Goal: Task Accomplishment & Management: Manage account settings

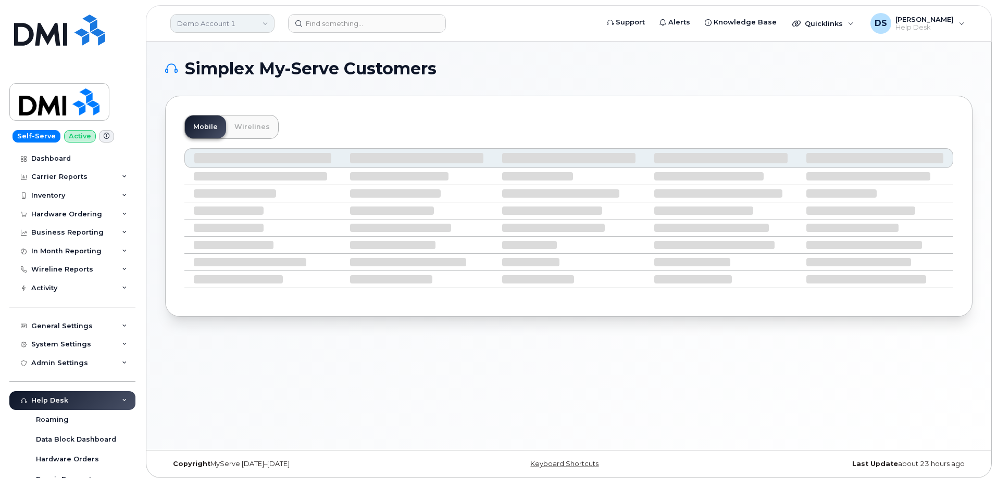
click at [235, 23] on link "Demo Account 1" at bounding box center [222, 23] width 104 height 19
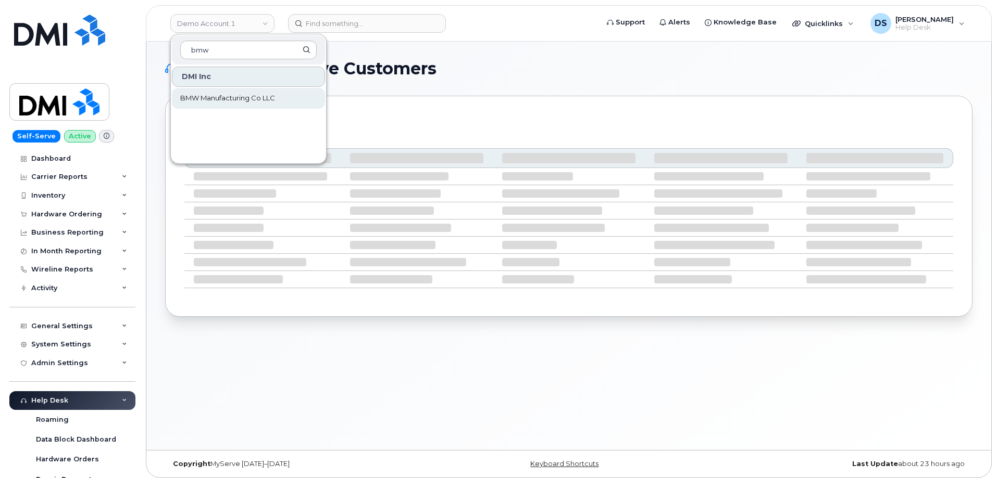
type input "bmw"
click at [237, 95] on span "BMW Manufacturing Co LLC" at bounding box center [227, 98] width 95 height 10
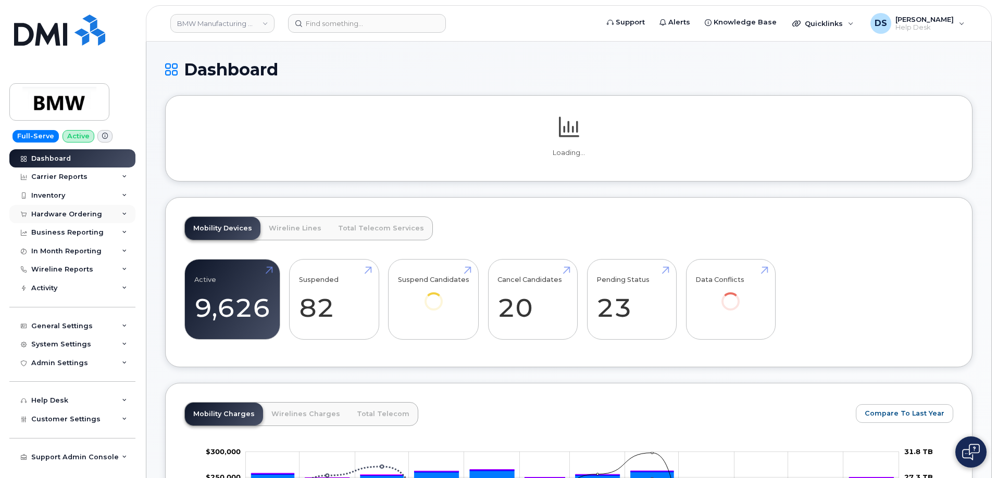
click at [122, 215] on icon at bounding box center [124, 214] width 5 height 5
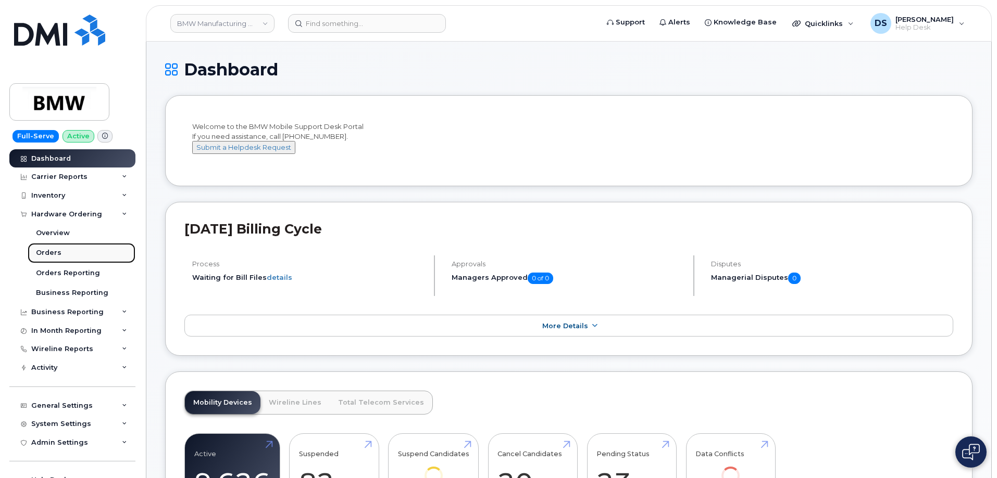
click at [47, 251] on div "Orders" at bounding box center [49, 252] width 26 height 9
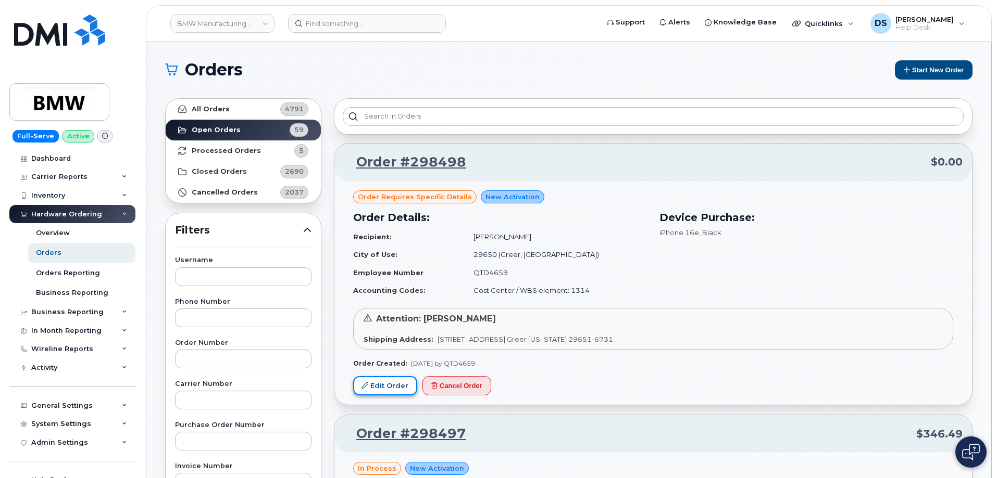
click at [389, 385] on link "Edit Order" at bounding box center [385, 385] width 64 height 19
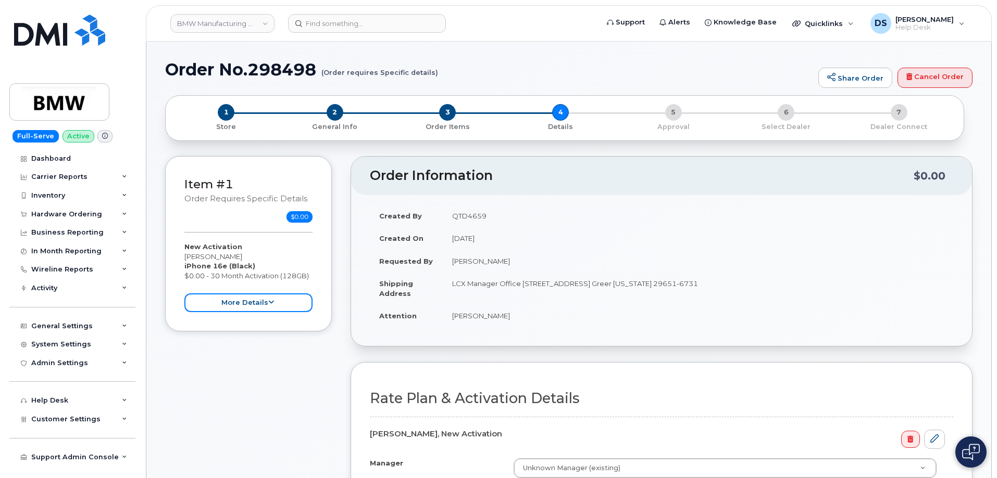
click at [270, 303] on icon at bounding box center [271, 302] width 6 height 7
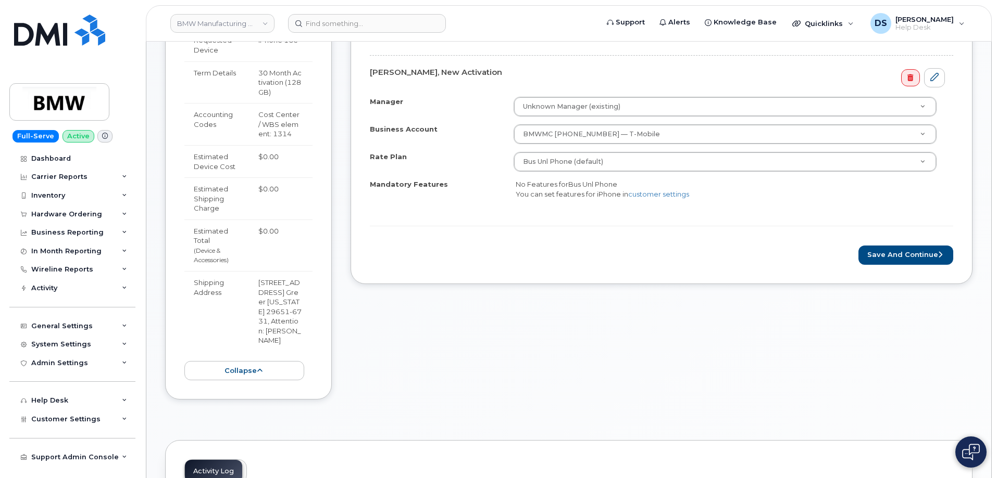
scroll to position [364, 0]
click at [894, 253] on button "Save and Continue" at bounding box center [905, 252] width 95 height 19
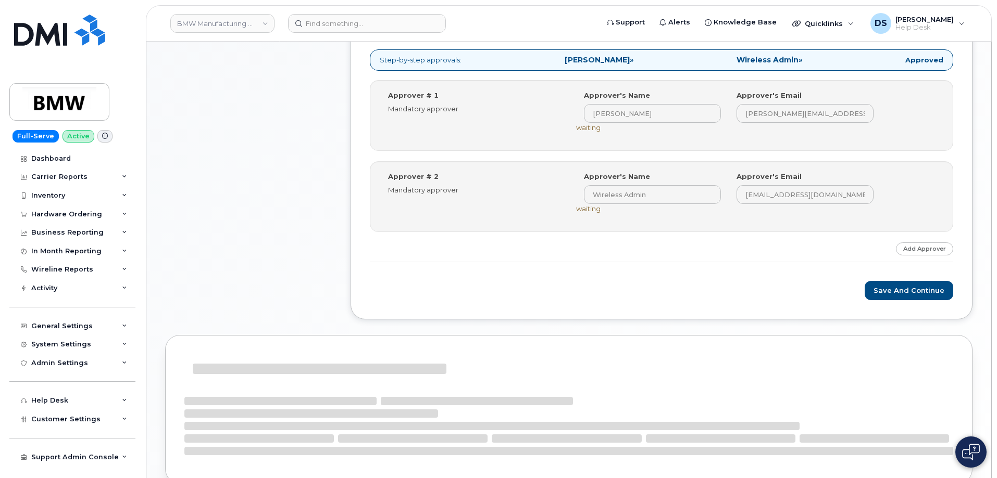
scroll to position [417, 0]
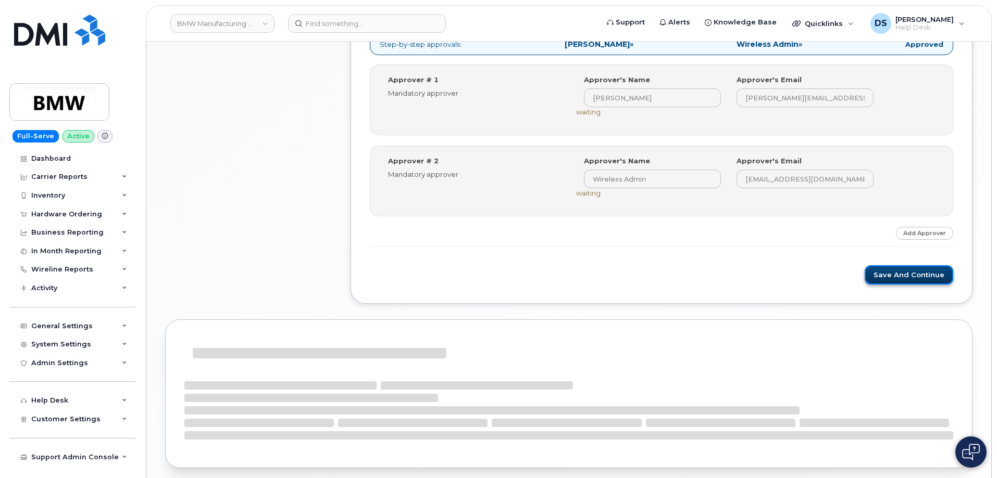
click at [891, 276] on button "Save and Continue" at bounding box center [908, 275] width 89 height 19
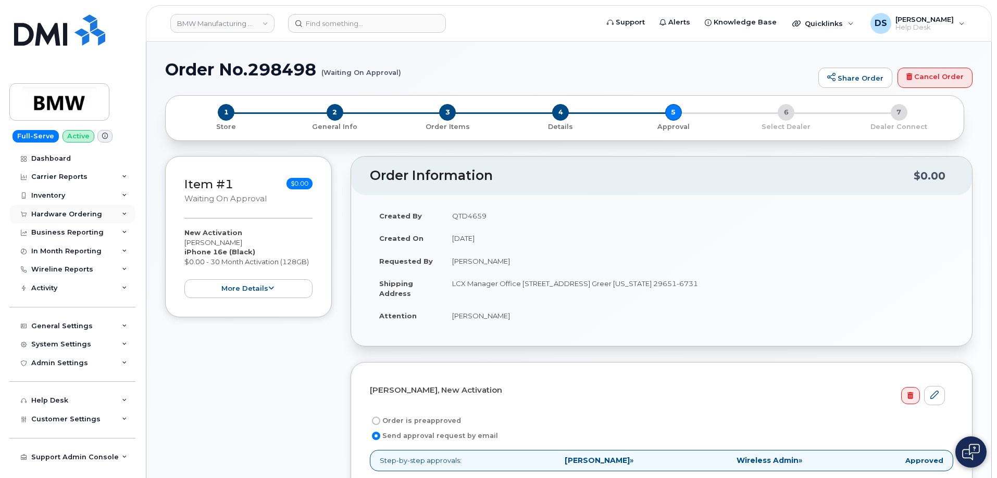
click at [124, 215] on icon at bounding box center [124, 214] width 5 height 5
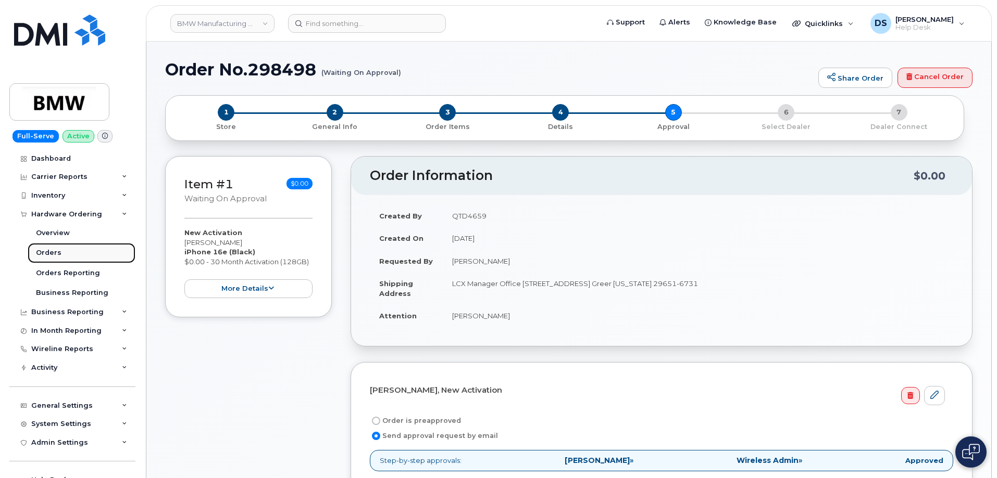
click at [60, 249] on link "Orders" at bounding box center [82, 253] width 108 height 20
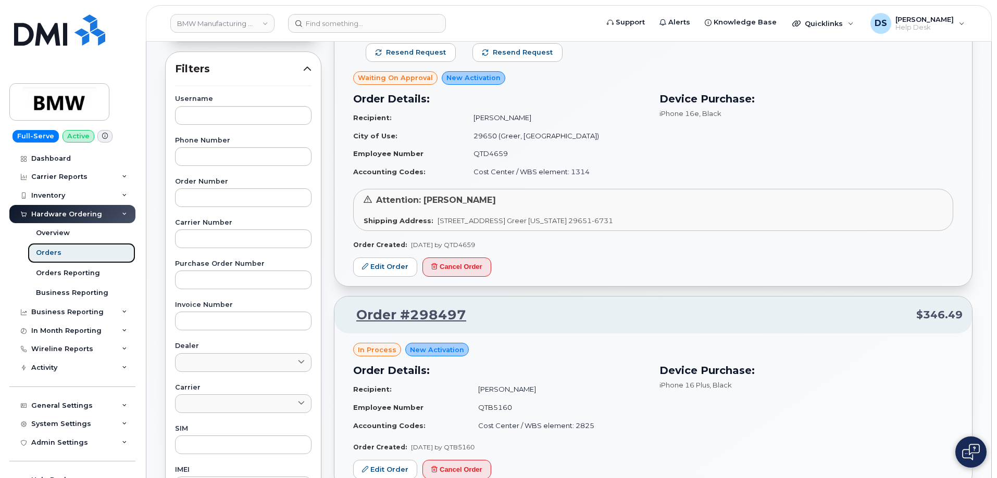
scroll to position [52, 0]
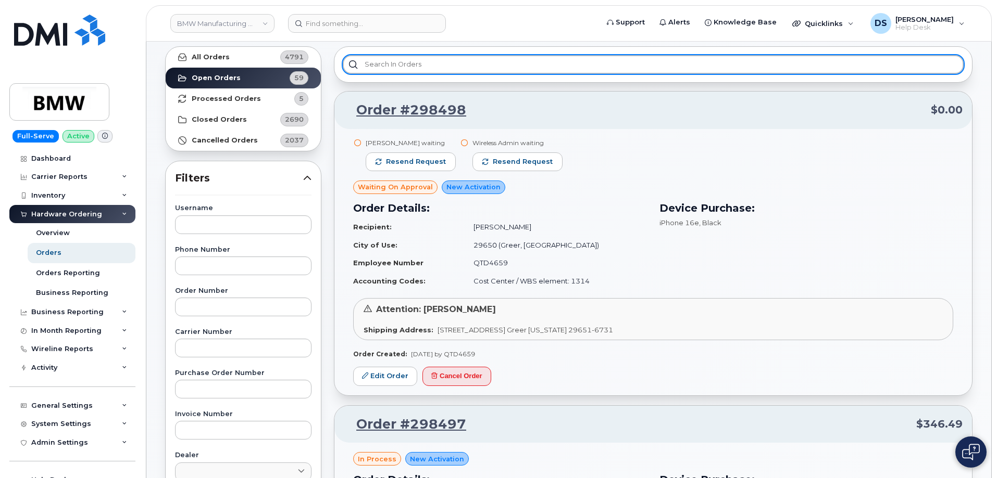
click at [398, 67] on input "text" at bounding box center [653, 64] width 621 height 19
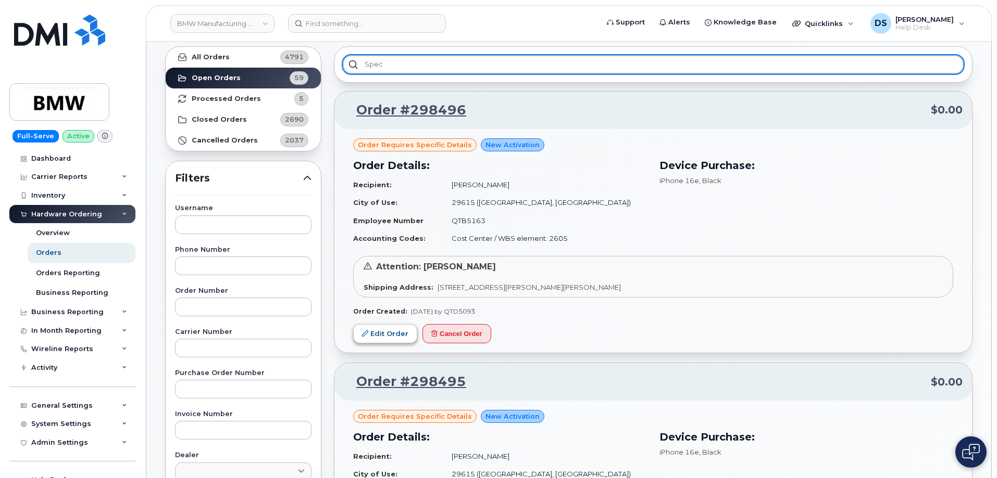
type input "spec"
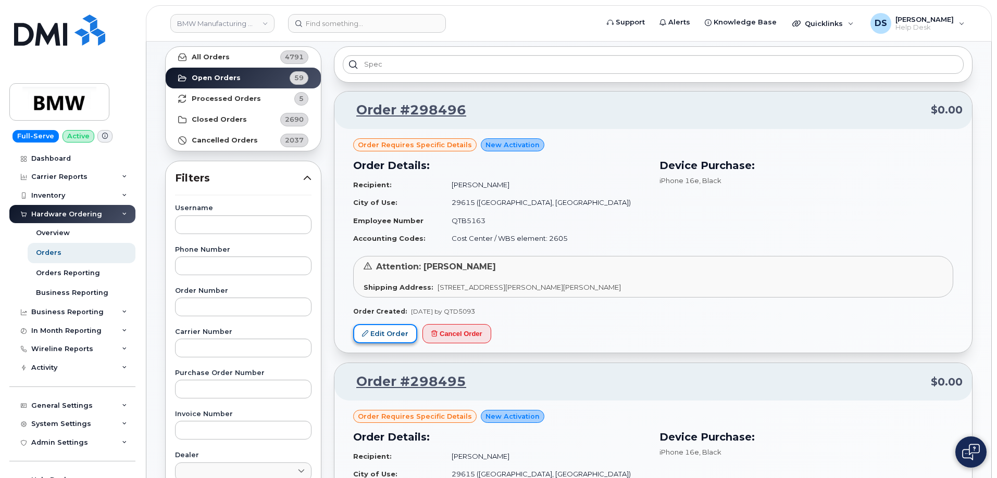
click at [393, 329] on link "Edit Order" at bounding box center [385, 333] width 64 height 19
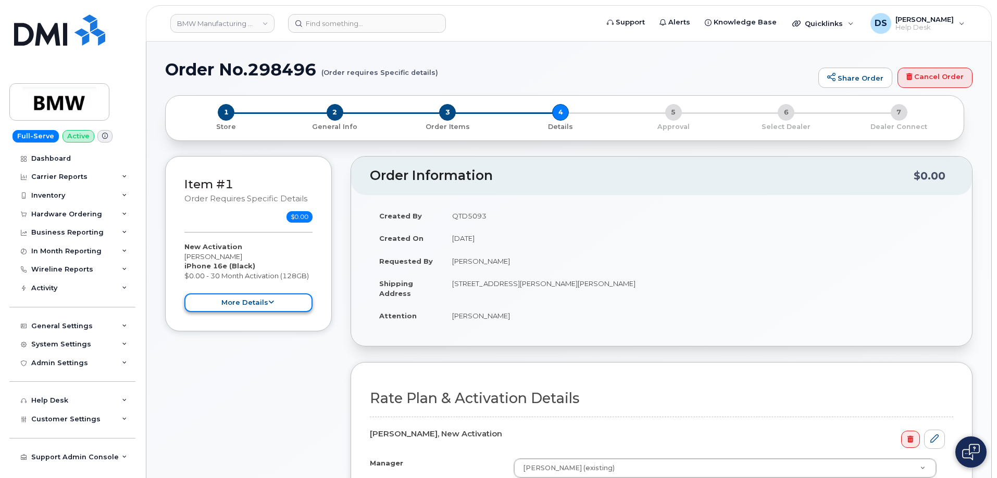
click at [269, 299] on button "more details" at bounding box center [248, 303] width 128 height 19
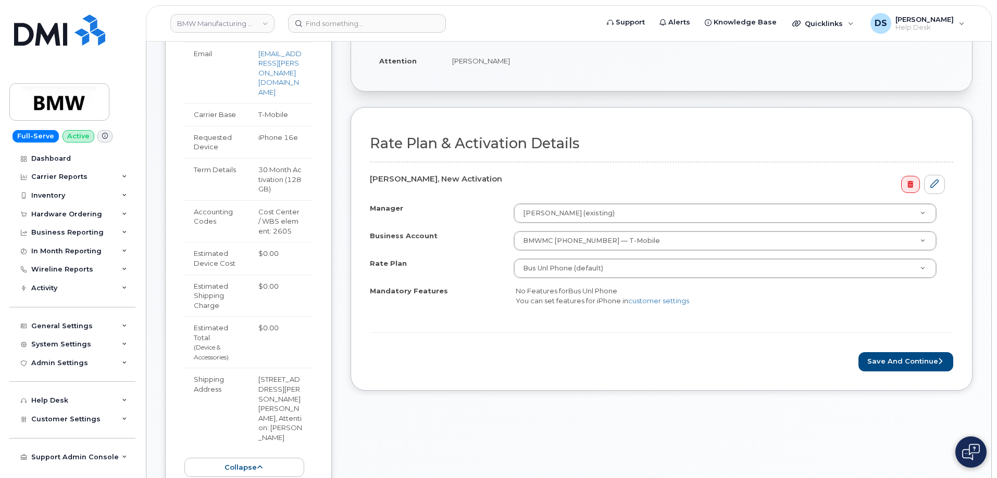
scroll to position [260, 0]
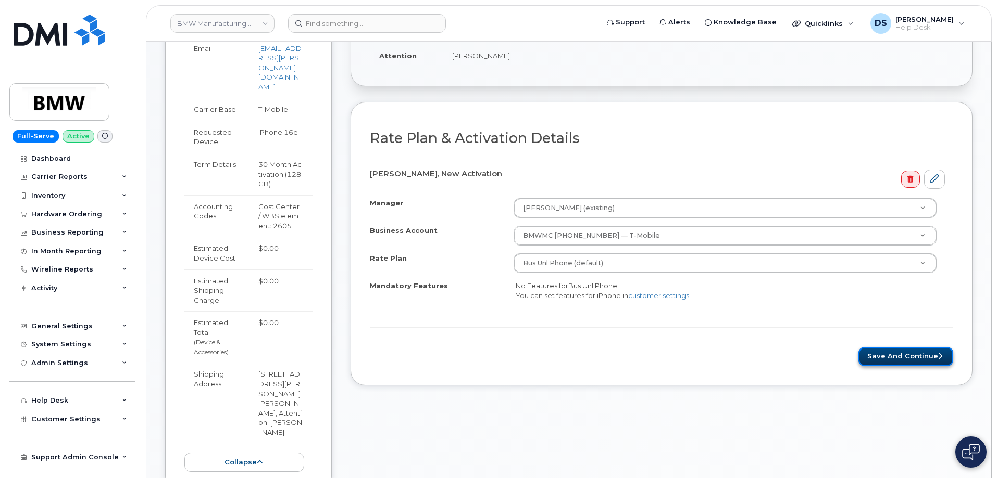
click at [910, 358] on button "Save and Continue" at bounding box center [905, 356] width 95 height 19
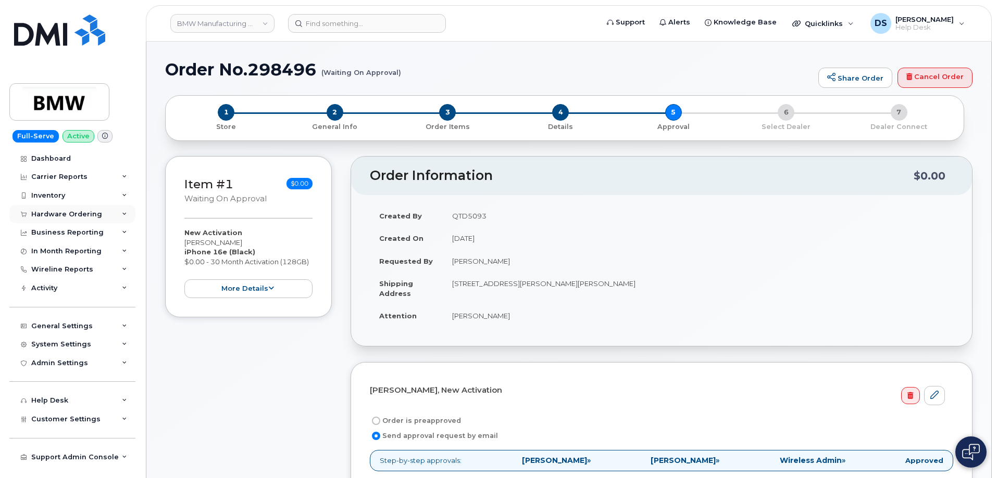
click at [123, 211] on div "Hardware Ordering" at bounding box center [72, 214] width 126 height 19
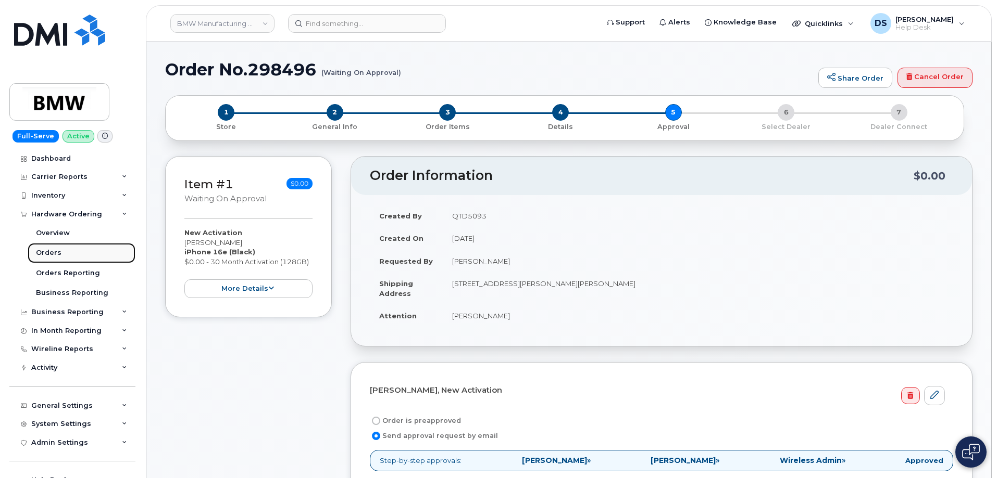
click at [63, 253] on link "Orders" at bounding box center [82, 253] width 108 height 20
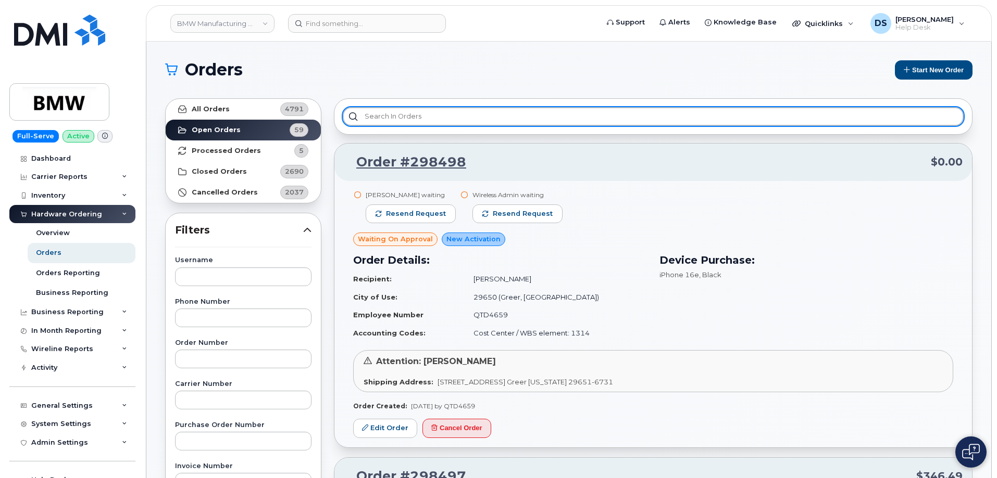
click at [434, 115] on input "text" at bounding box center [653, 116] width 621 height 19
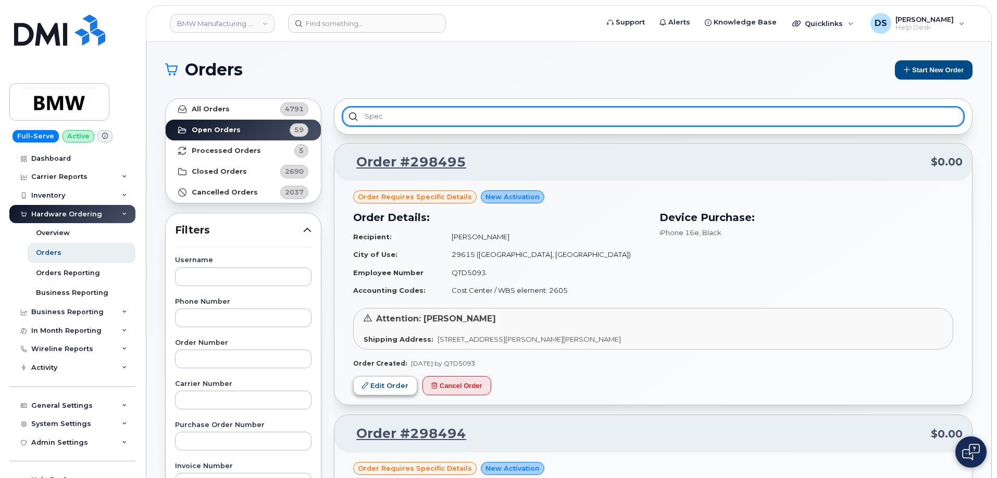
type input "spec"
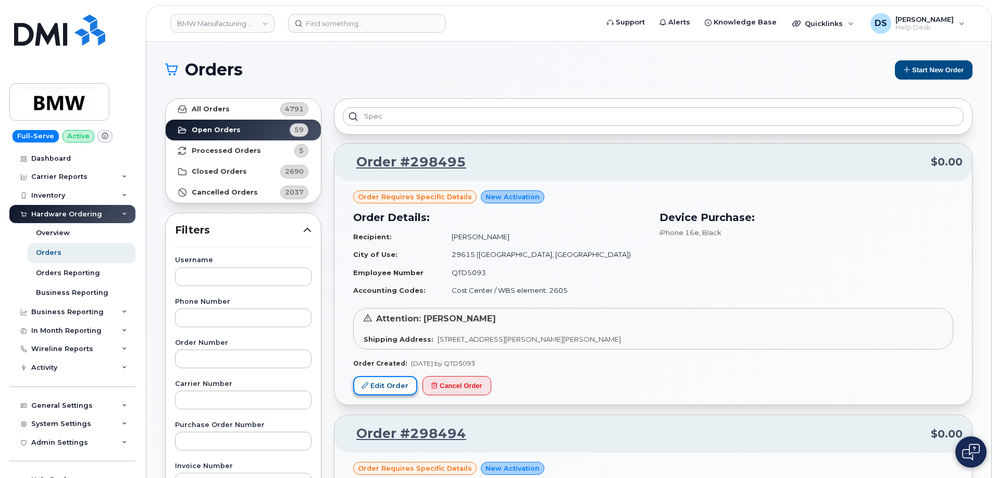
click at [394, 381] on link "Edit Order" at bounding box center [385, 385] width 64 height 19
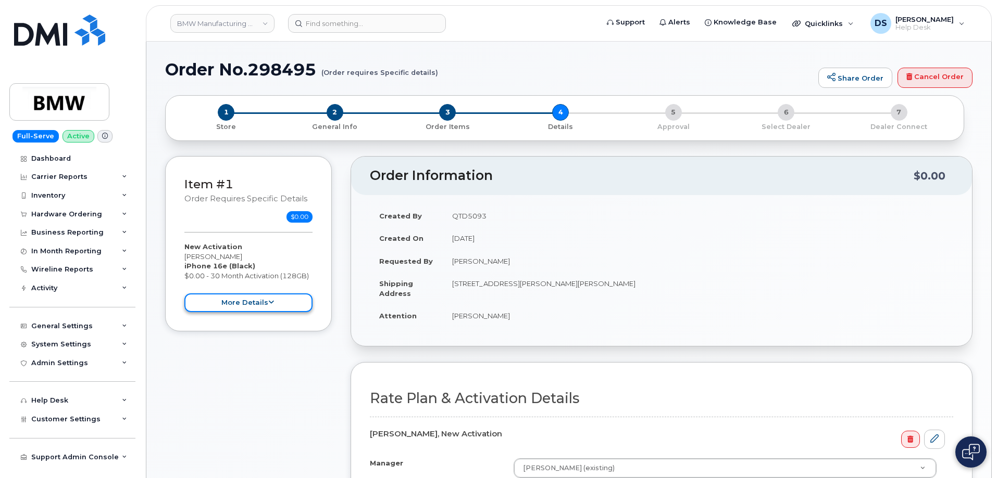
click at [279, 302] on button "more details" at bounding box center [248, 303] width 128 height 19
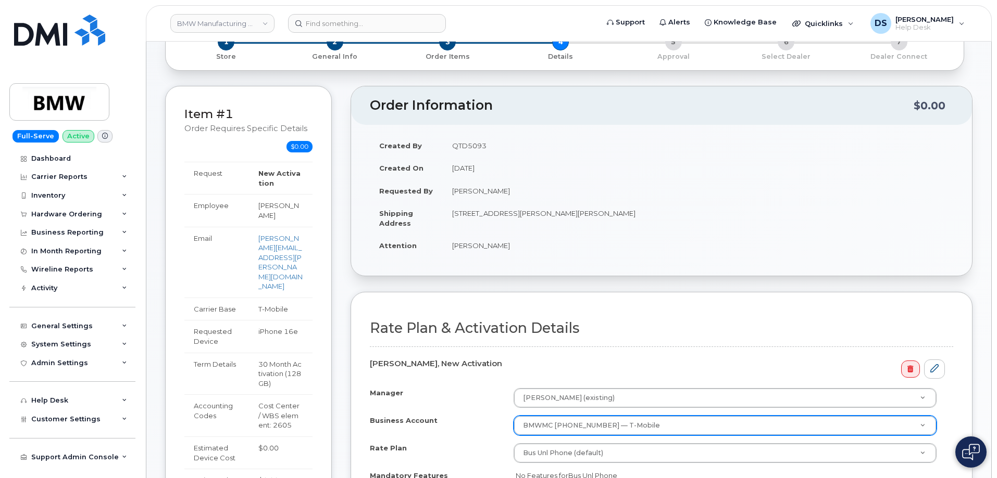
scroll to position [208, 0]
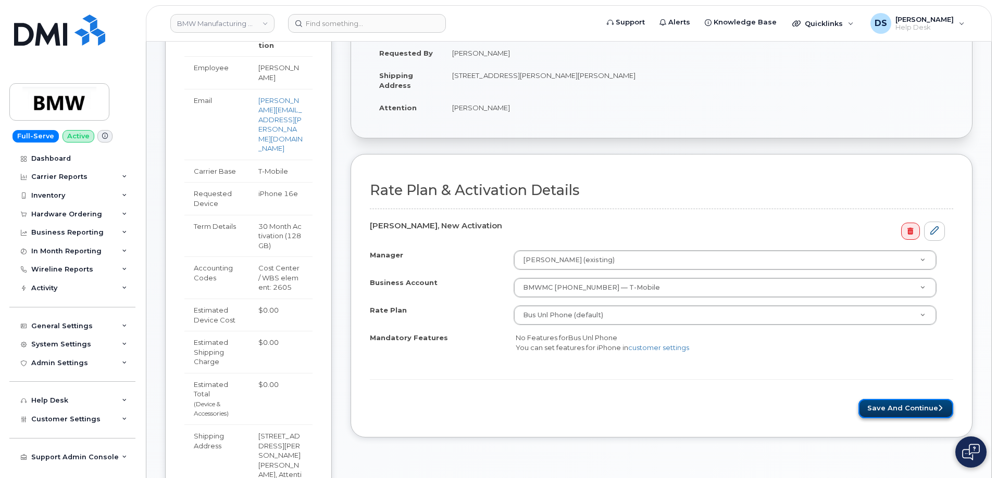
click at [895, 414] on button "Save and Continue" at bounding box center [905, 408] width 95 height 19
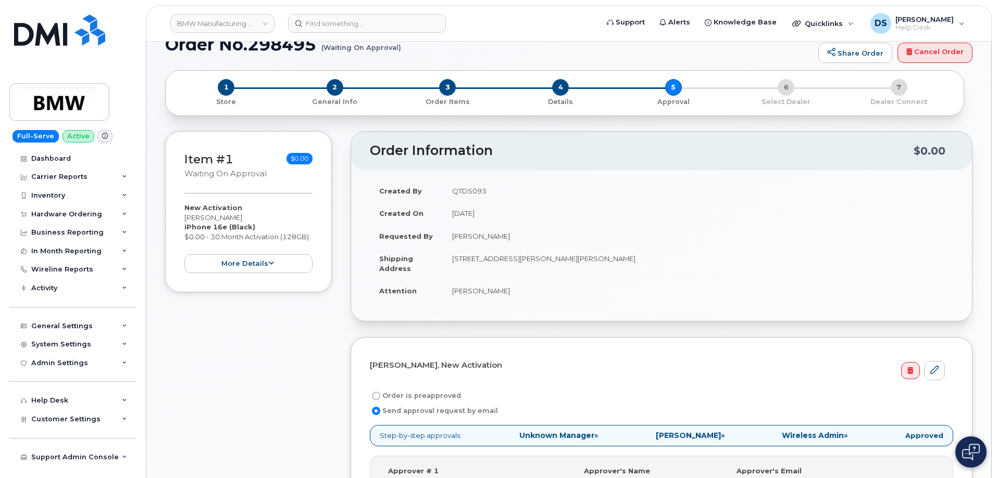
scroll to position [417, 0]
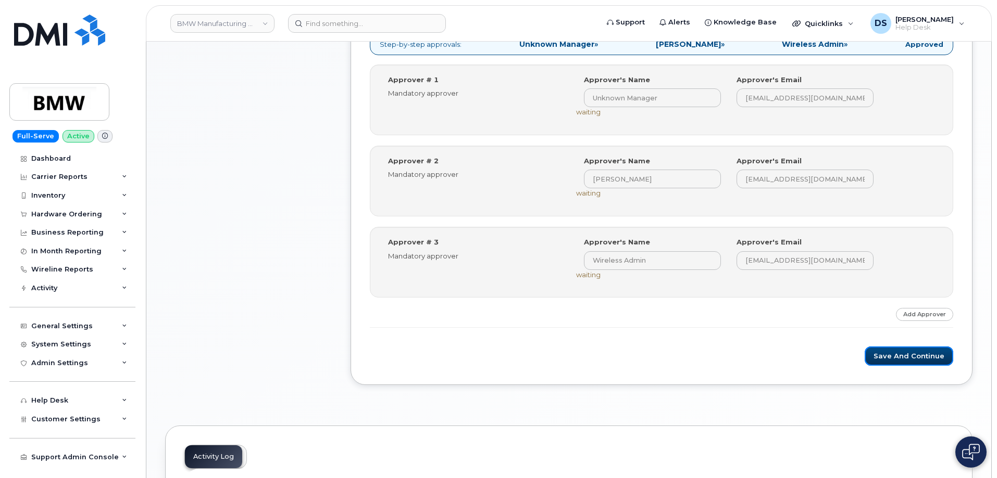
drag, startPoint x: 912, startPoint y: 356, endPoint x: 881, endPoint y: 338, distance: 35.9
click at [912, 356] on button "Save and Continue" at bounding box center [908, 356] width 89 height 19
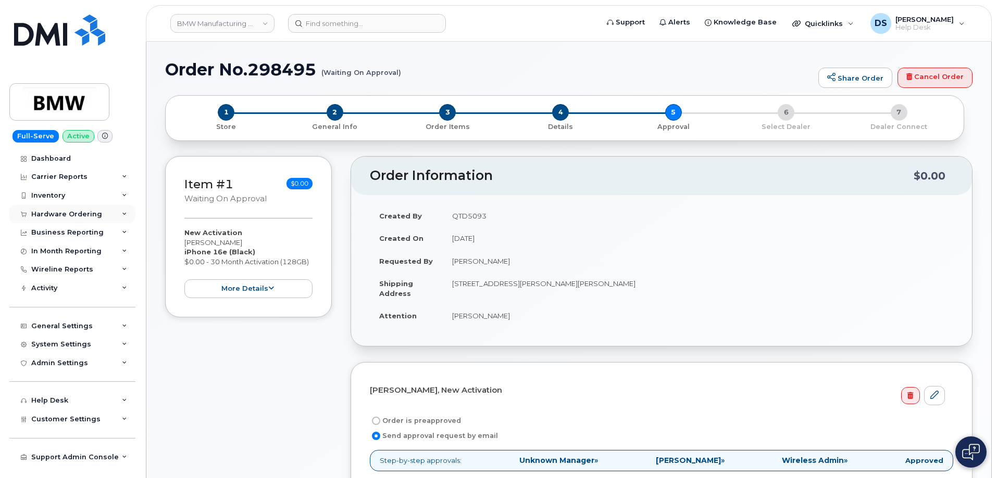
click at [122, 214] on icon at bounding box center [124, 214] width 5 height 5
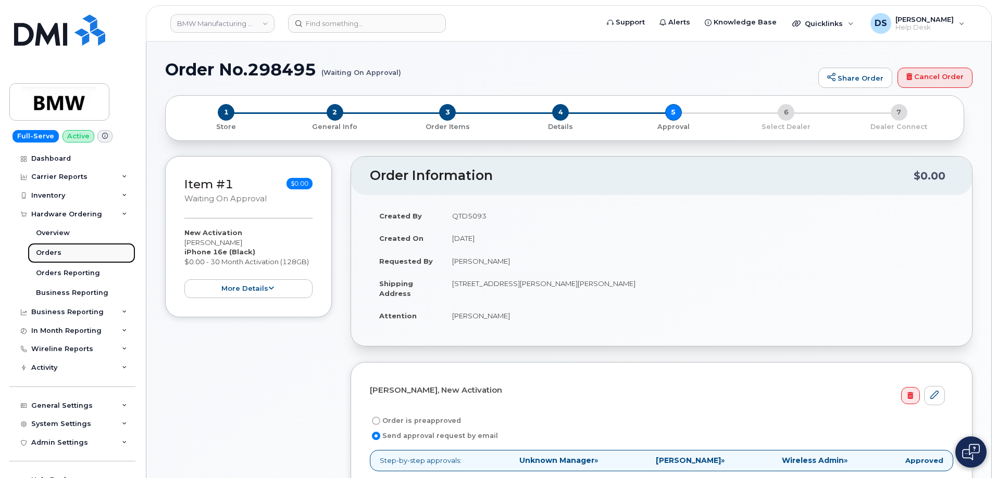
click at [51, 250] on div "Orders" at bounding box center [49, 252] width 26 height 9
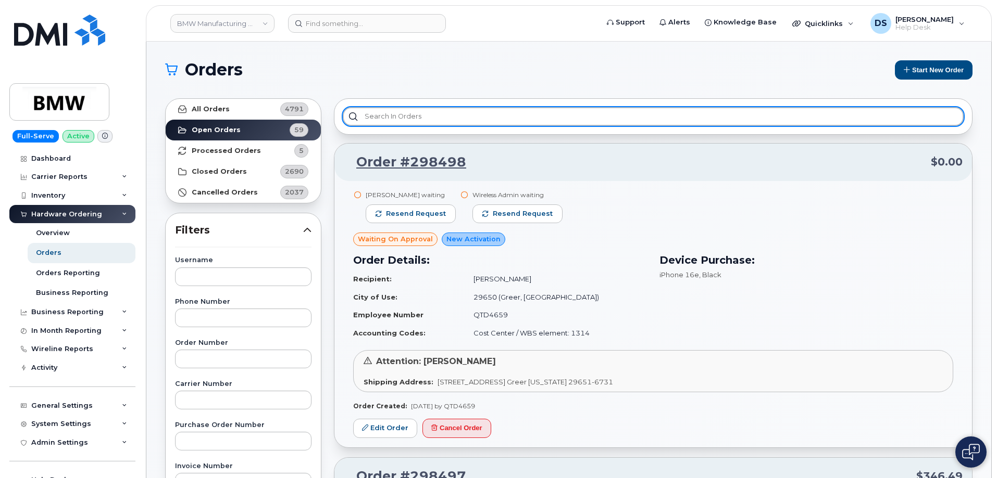
click at [420, 118] on input "text" at bounding box center [653, 116] width 621 height 19
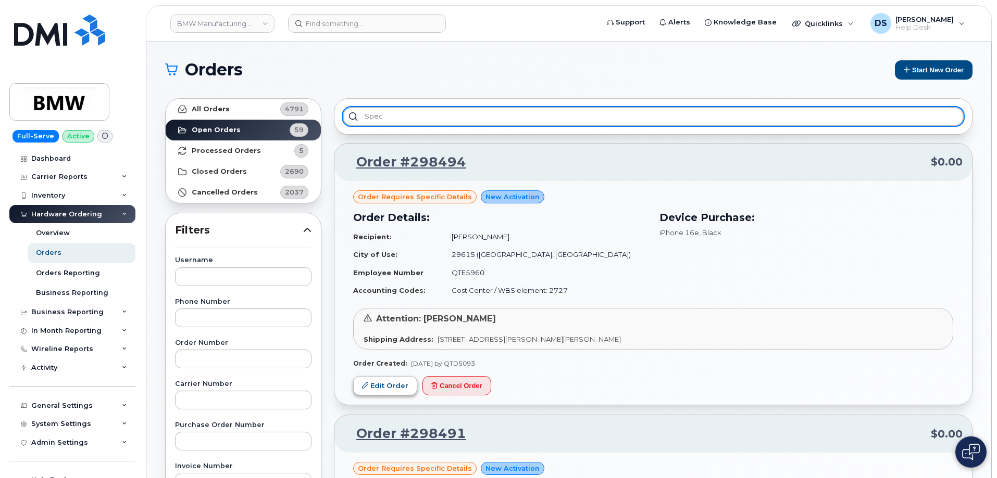
type input "spec"
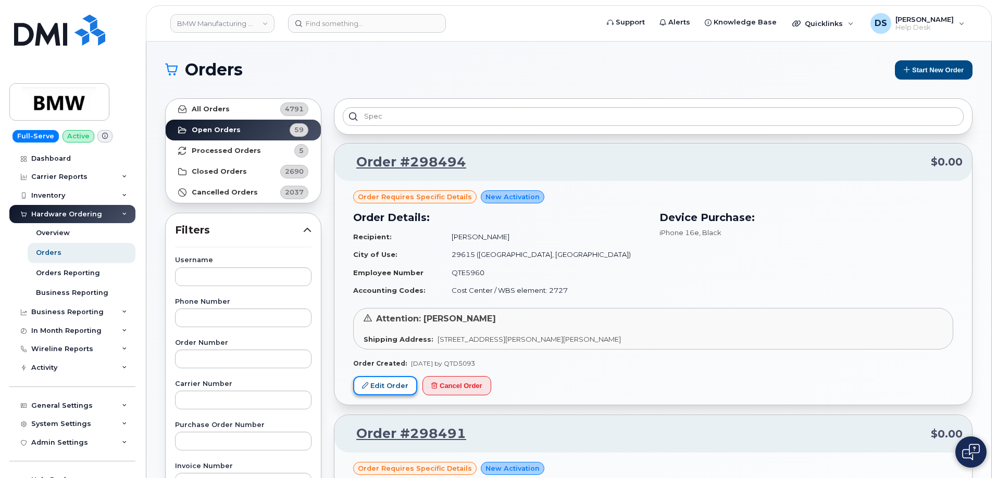
click at [382, 386] on link "Edit Order" at bounding box center [385, 385] width 64 height 19
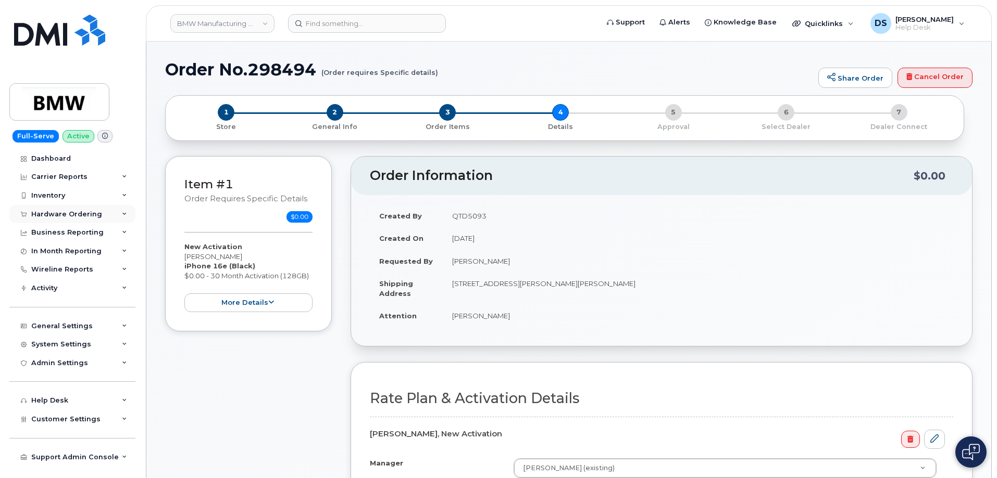
click at [123, 212] on icon at bounding box center [124, 214] width 5 height 5
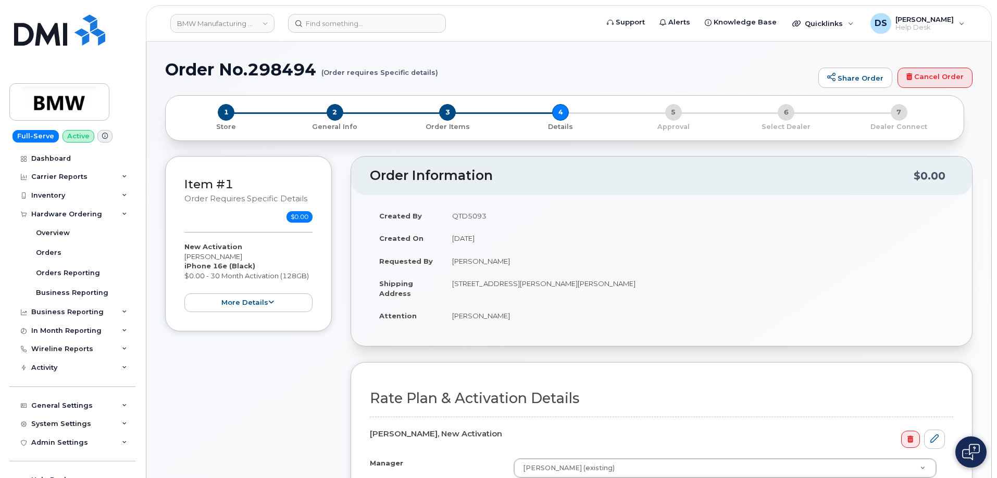
drag, startPoint x: 264, startPoint y: 347, endPoint x: 266, endPoint y: 339, distance: 8.0
click at [266, 346] on div "Item #1 Order requires Specific details $0.00 New Activation Mary Jimenez iPhon…" at bounding box center [248, 409] width 167 height 506
click at [284, 299] on button "more details" at bounding box center [248, 303] width 128 height 19
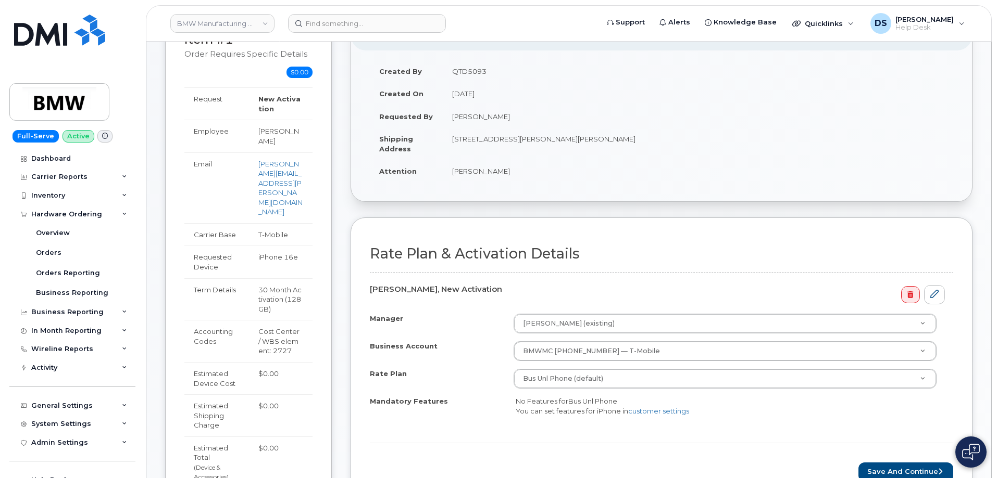
scroll to position [417, 0]
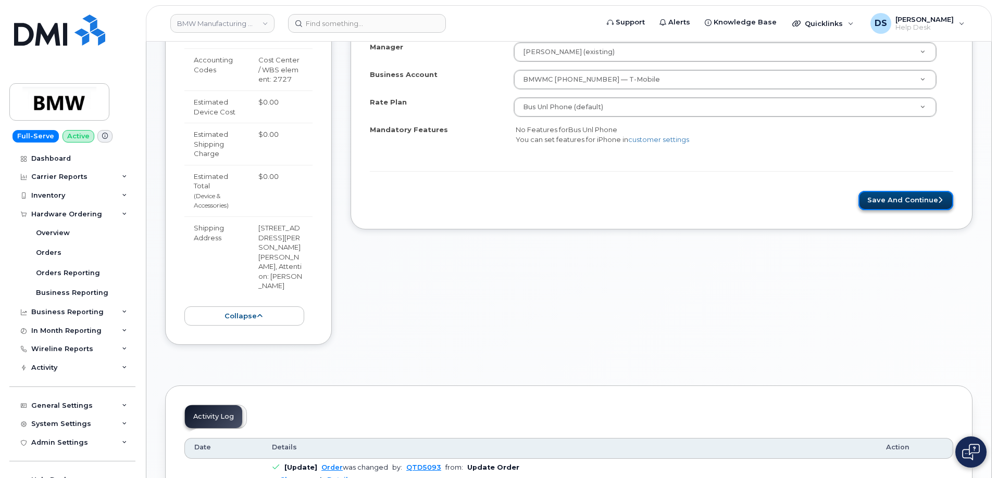
click at [918, 202] on button "Save and Continue" at bounding box center [905, 200] width 95 height 19
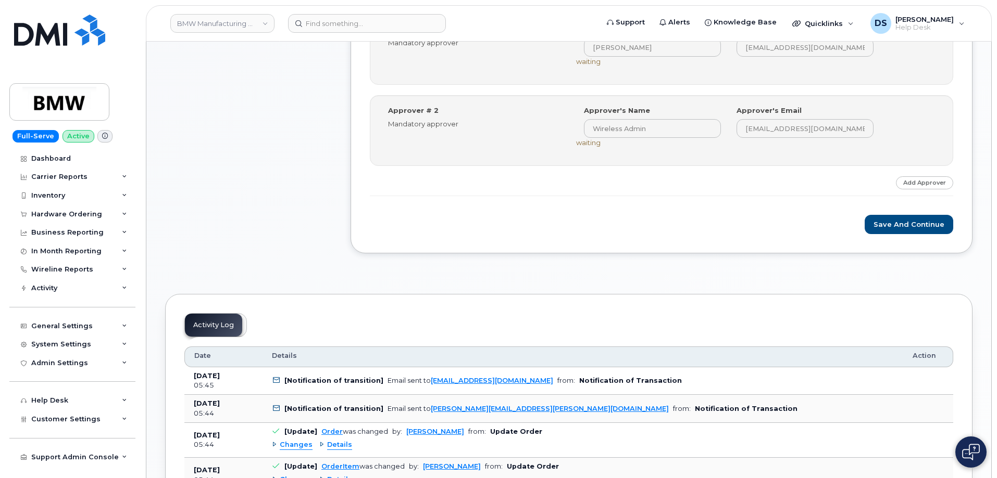
scroll to position [469, 0]
drag, startPoint x: 898, startPoint y: 219, endPoint x: 873, endPoint y: 217, distance: 25.6
click at [898, 219] on button "Save and Continue" at bounding box center [908, 222] width 89 height 19
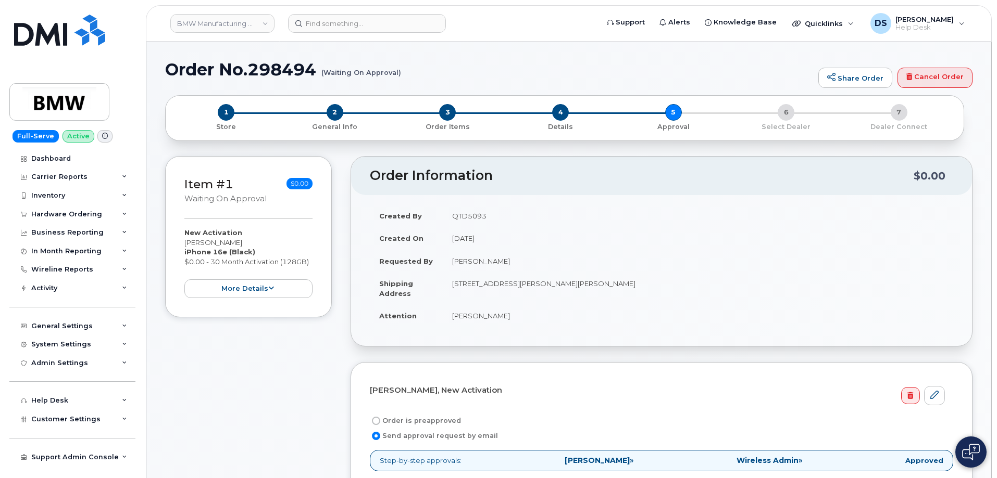
click at [268, 368] on div "Item #1 Waiting On Approval $0.00 New Activation [PERSON_NAME] iPhone 16e (Blac…" at bounding box center [248, 450] width 167 height 589
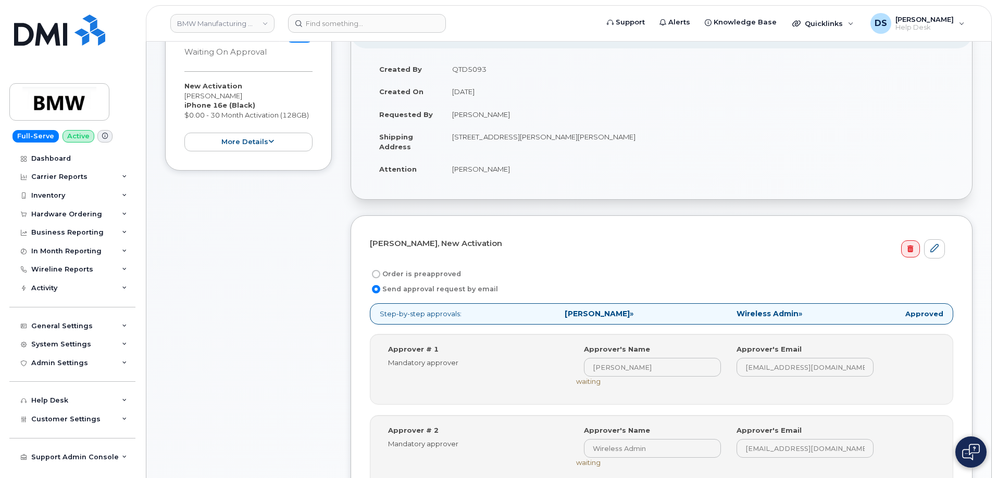
scroll to position [104, 0]
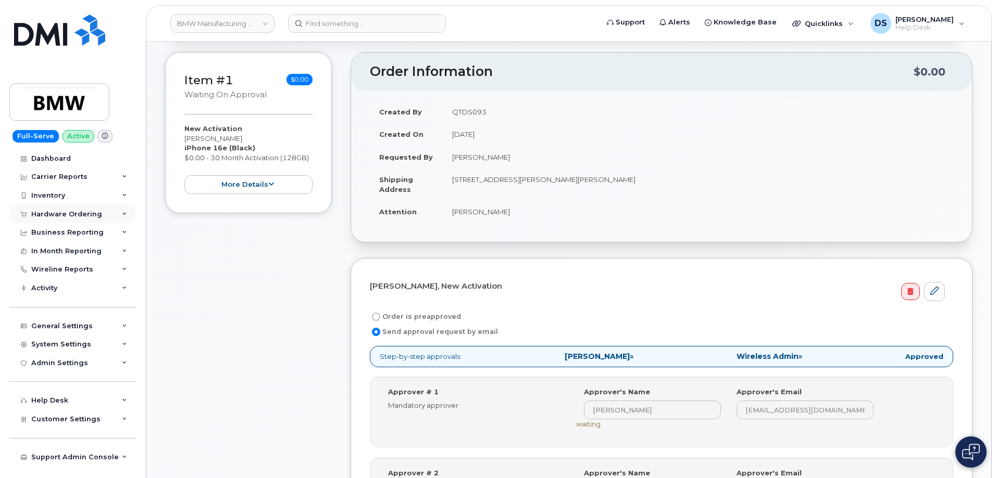
click at [125, 213] on icon at bounding box center [124, 214] width 5 height 5
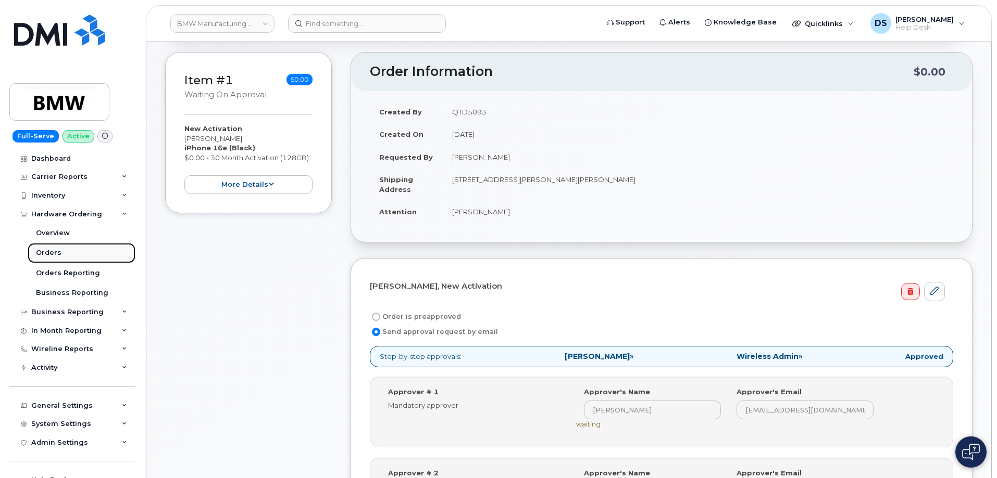
click at [58, 251] on div "Orders" at bounding box center [49, 252] width 26 height 9
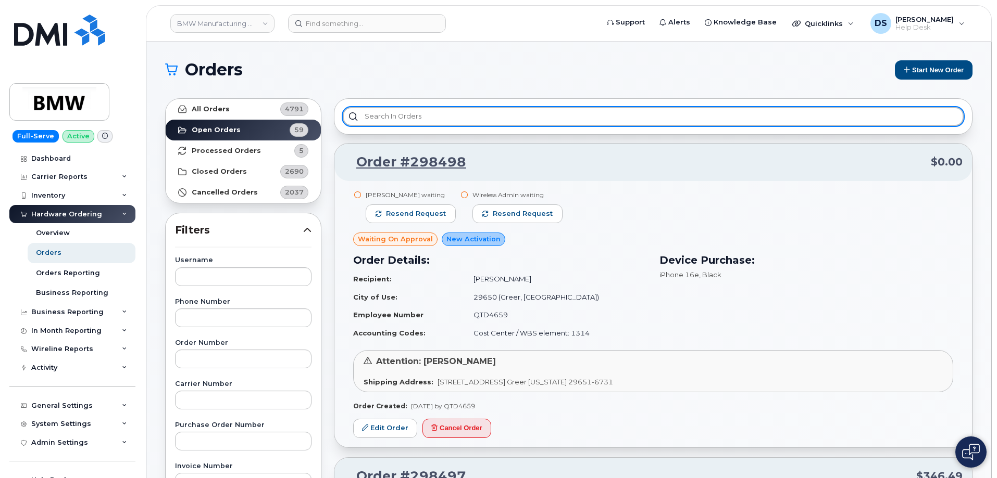
click at [379, 114] on input "text" at bounding box center [653, 116] width 621 height 19
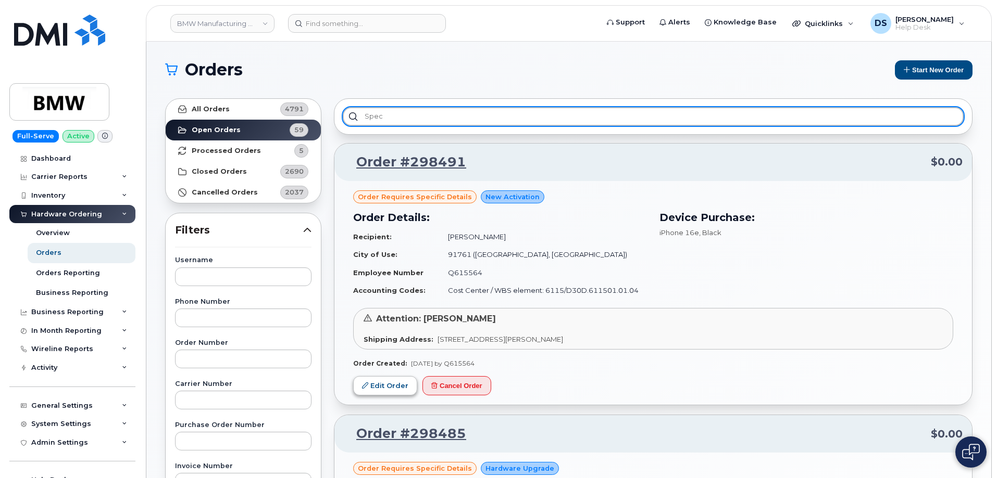
type input "spec"
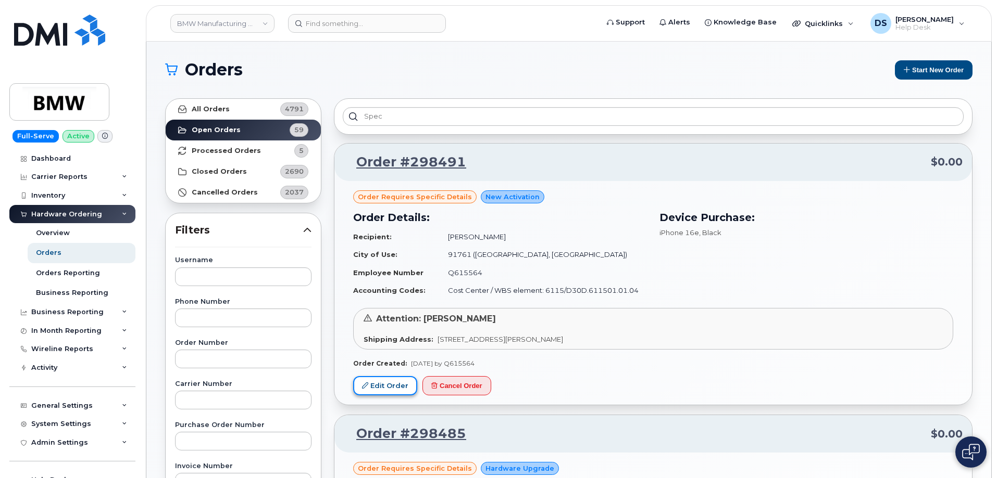
click at [389, 391] on link "Edit Order" at bounding box center [385, 385] width 64 height 19
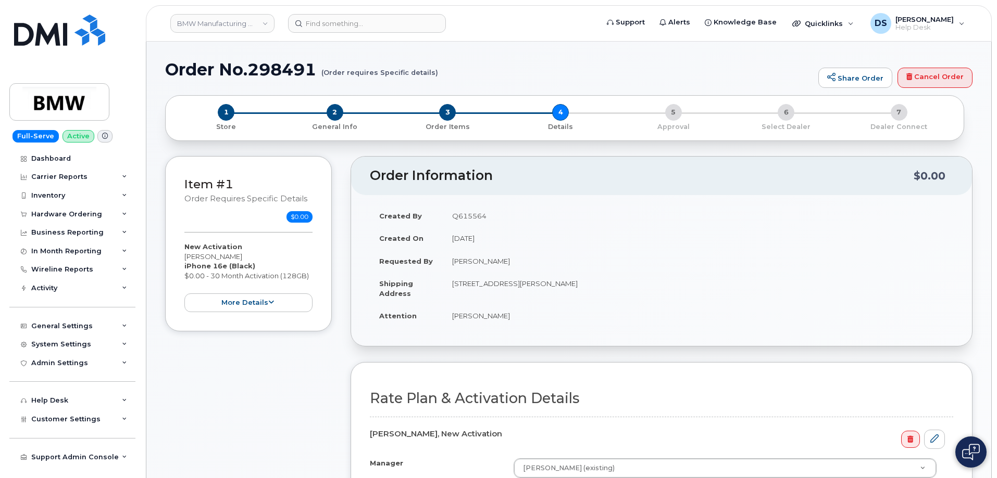
scroll to position [156, 0]
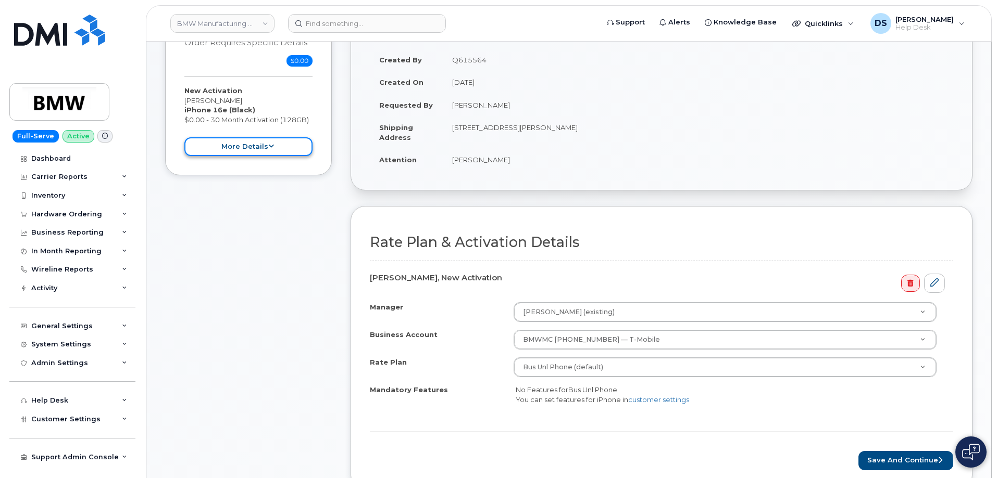
click at [273, 148] on icon at bounding box center [271, 146] width 6 height 7
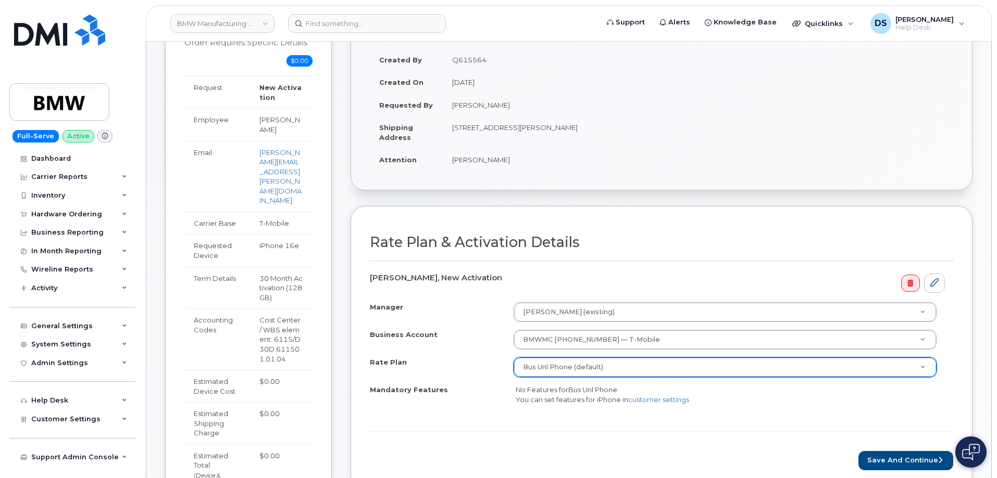
scroll to position [312, 0]
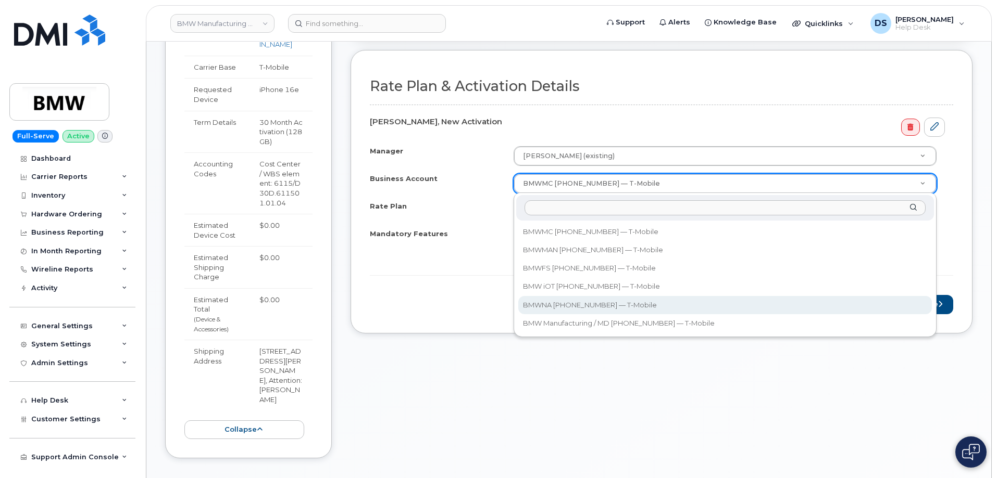
select select "12250"
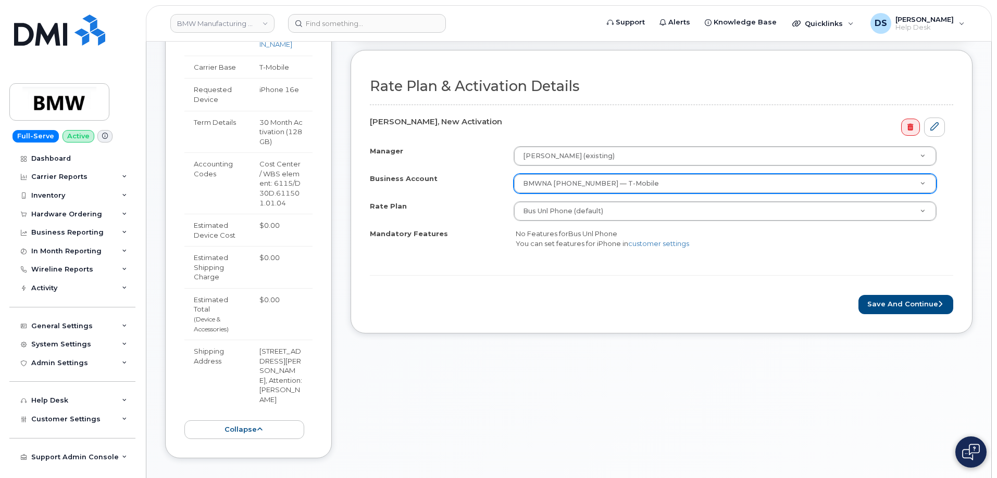
click at [489, 268] on form "Rate Plan & Activation Details Kevin Robarge, New Activation Manager Gary Uyema…" at bounding box center [661, 196] width 583 height 235
drag, startPoint x: 907, startPoint y: 305, endPoint x: 901, endPoint y: 305, distance: 6.2
click at [906, 305] on button "Save and Continue" at bounding box center [905, 304] width 95 height 19
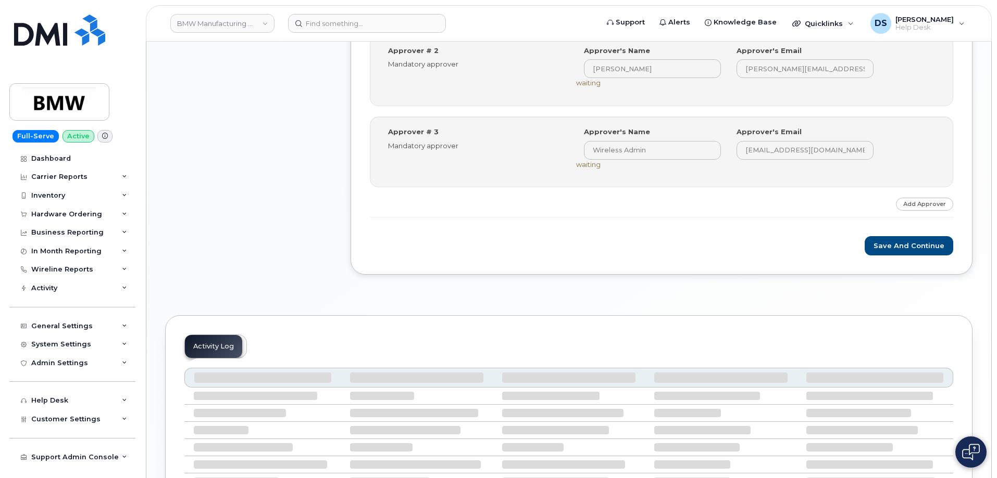
scroll to position [625, 0]
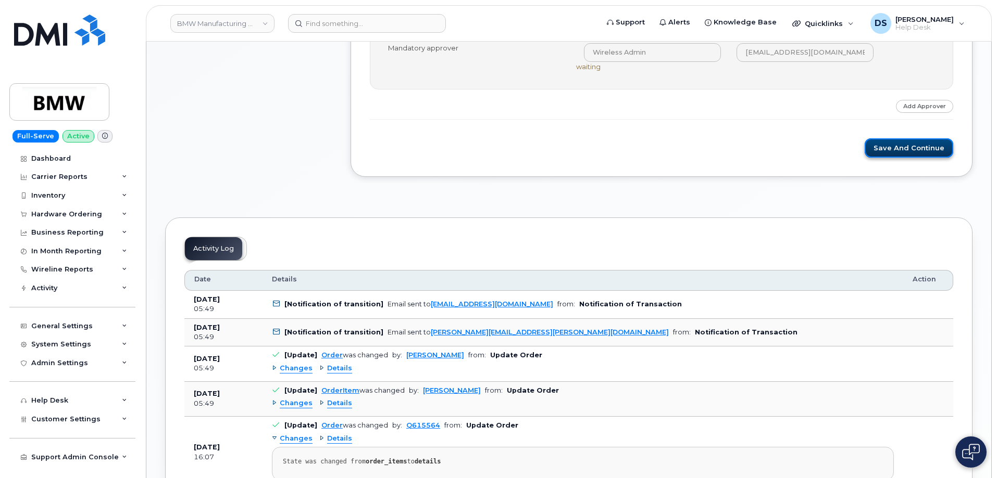
click at [901, 148] on button "Save and Continue" at bounding box center [908, 147] width 89 height 19
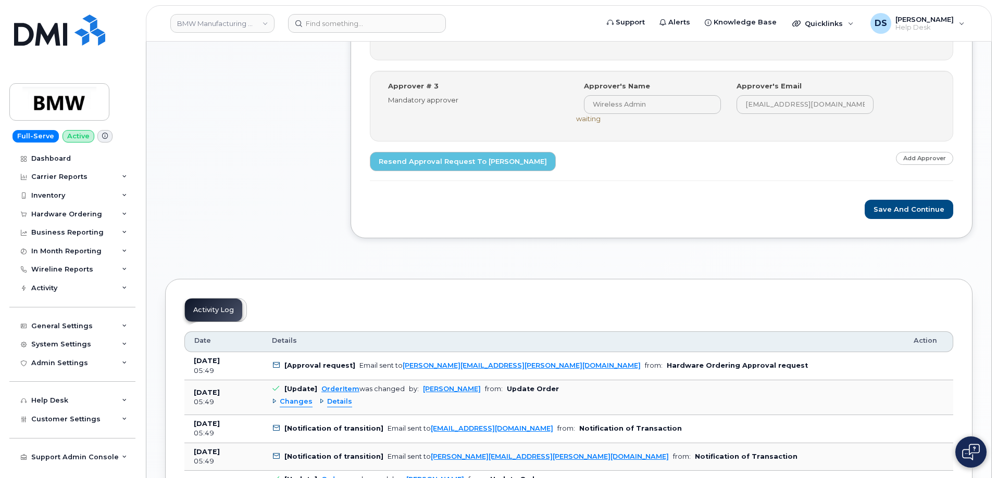
scroll to position [312, 0]
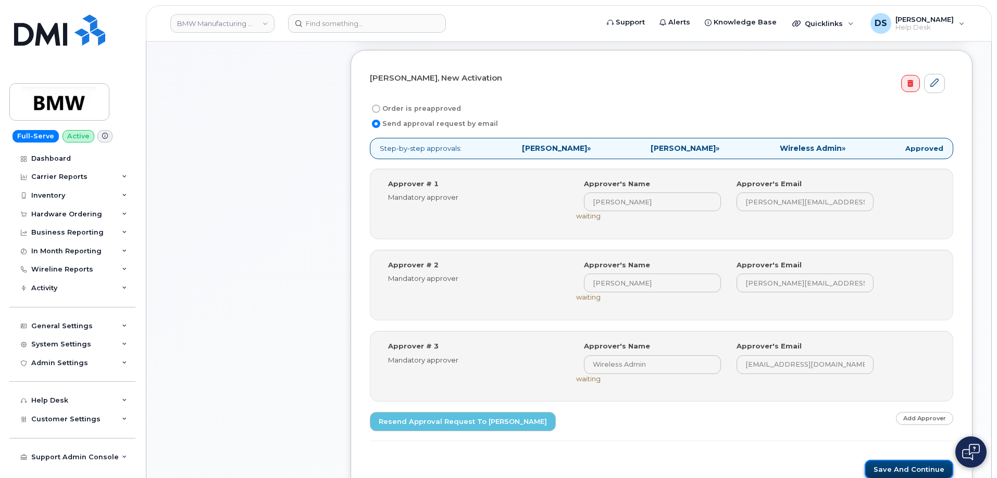
click at [910, 469] on button "Save and Continue" at bounding box center [908, 469] width 89 height 19
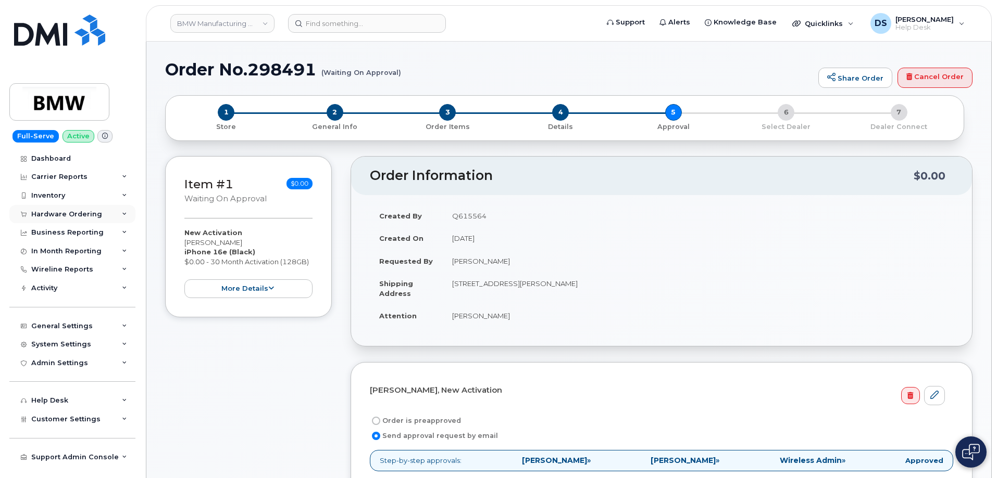
click at [127, 211] on div "Hardware Ordering" at bounding box center [72, 214] width 126 height 19
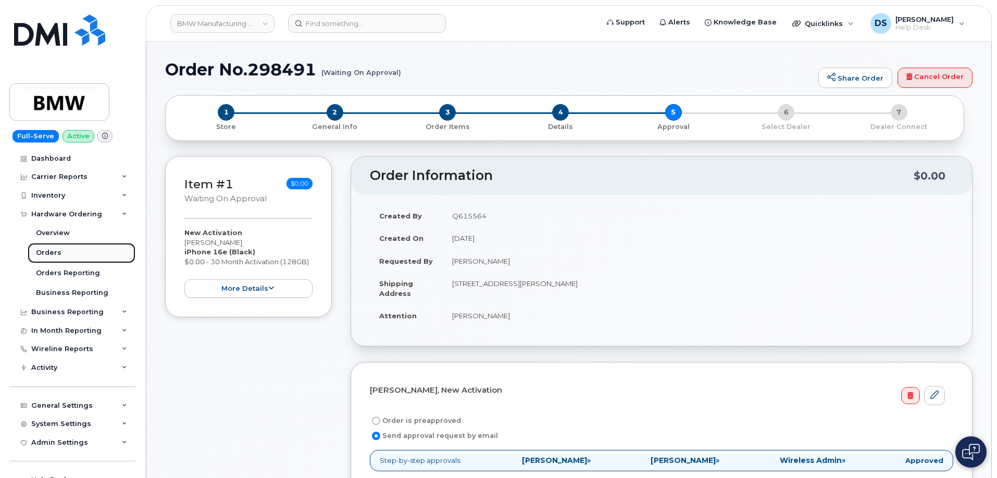
click at [56, 253] on div "Orders" at bounding box center [49, 252] width 26 height 9
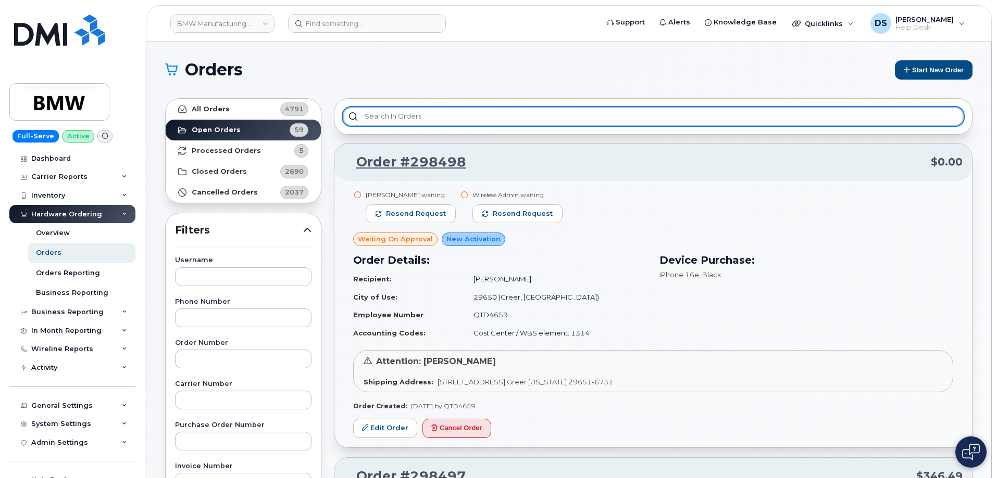
click at [397, 115] on input "text" at bounding box center [653, 116] width 621 height 19
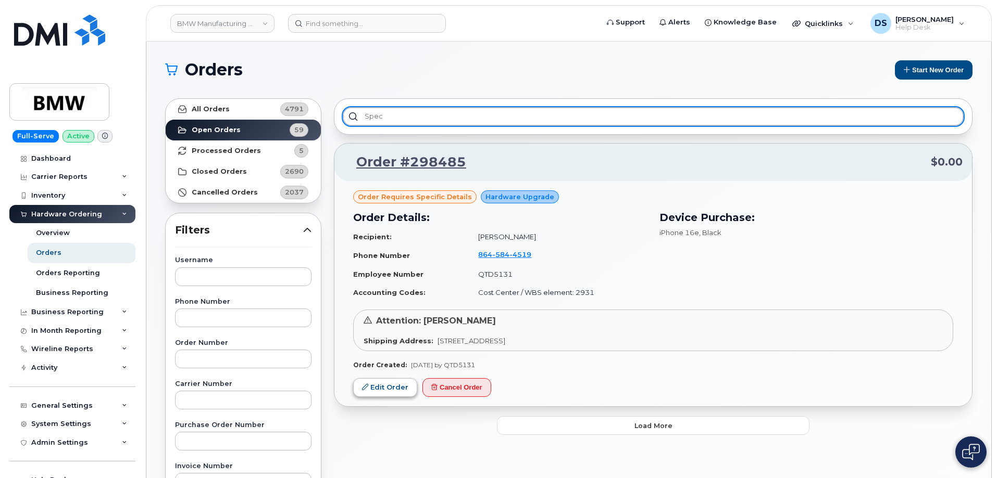
type input "spec"
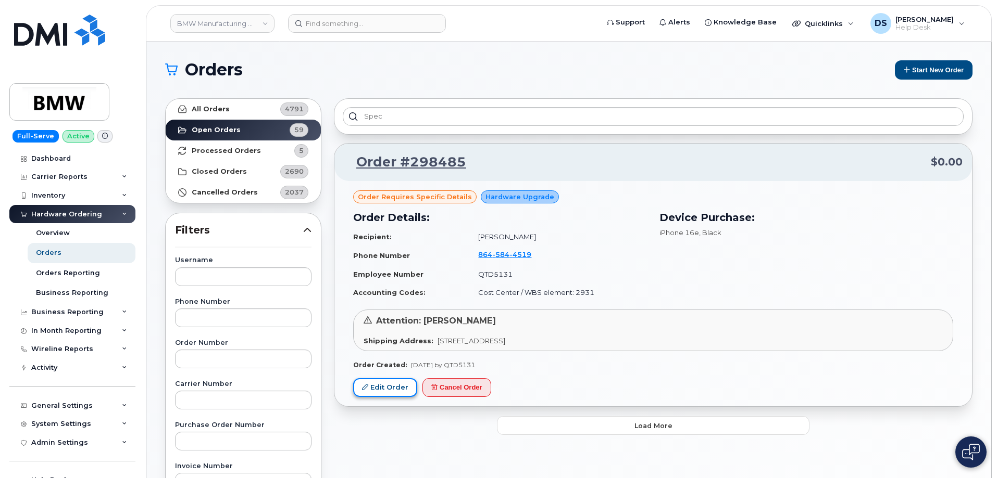
click at [396, 384] on link "Edit Order" at bounding box center [385, 388] width 64 height 19
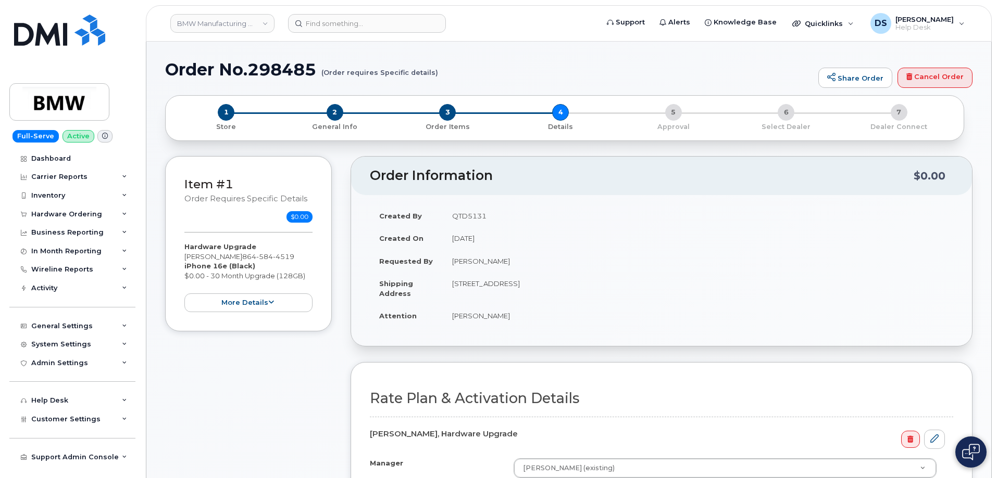
click at [187, 366] on div "Item #1 Order requires Specific details $0.00 Hardware Upgrade [PERSON_NAME] [P…" at bounding box center [248, 409] width 167 height 506
click at [271, 300] on icon at bounding box center [271, 302] width 6 height 7
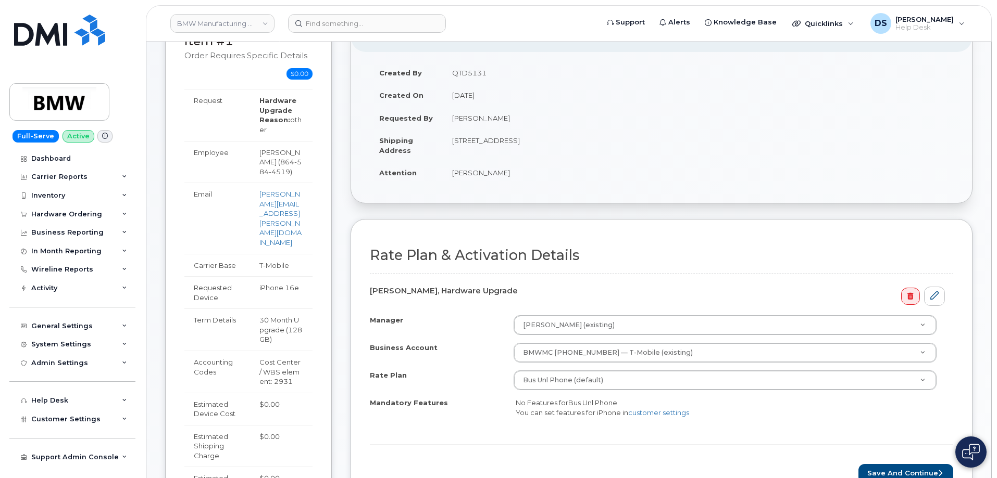
scroll to position [417, 0]
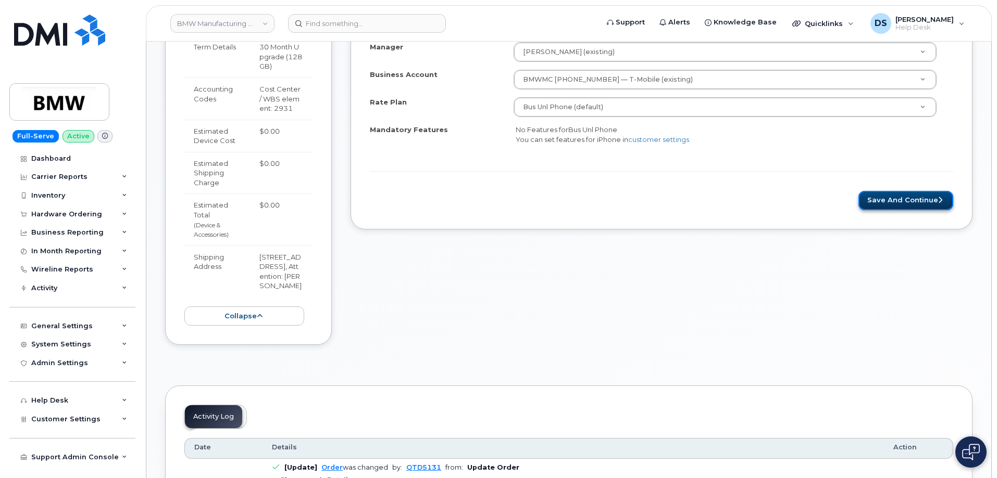
click at [917, 201] on button "Save and Continue" at bounding box center [905, 200] width 95 height 19
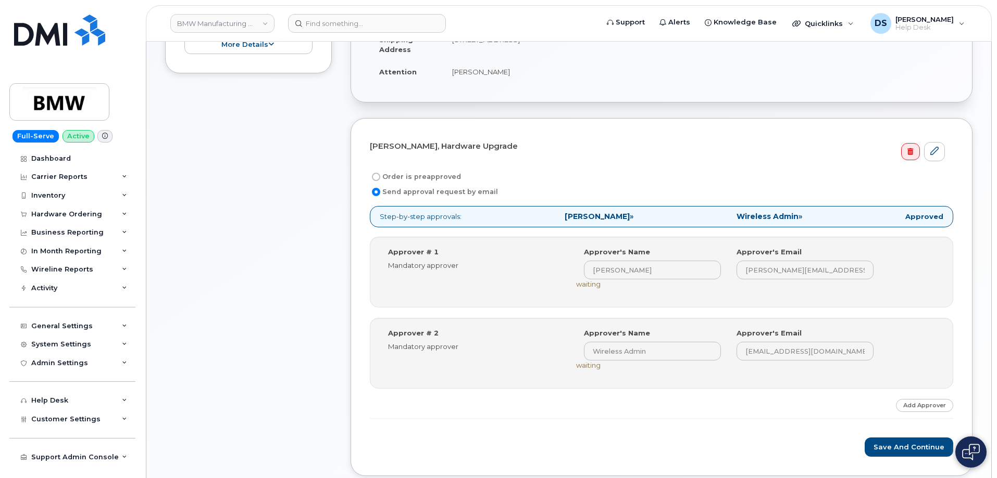
scroll to position [417, 0]
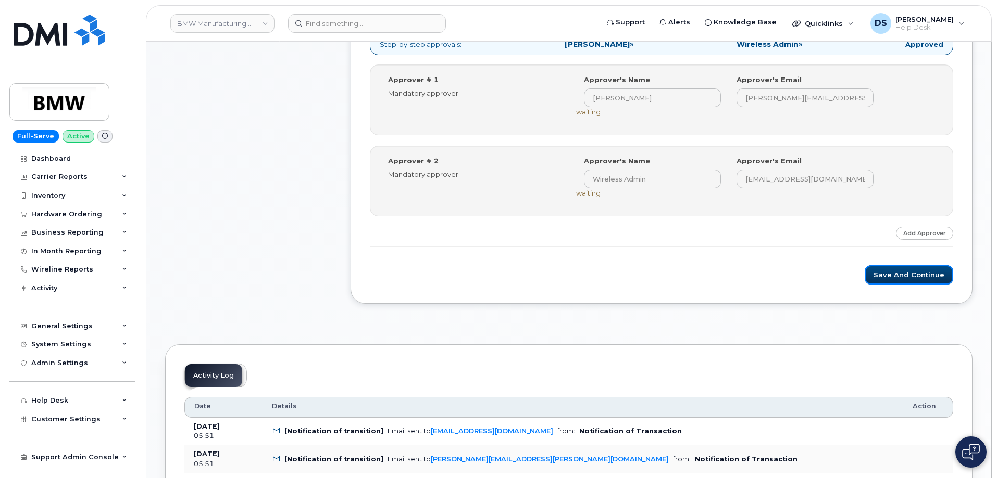
drag, startPoint x: 944, startPoint y: 270, endPoint x: 202, endPoint y: 287, distance: 742.1
click at [943, 270] on button "Save and Continue" at bounding box center [908, 275] width 89 height 19
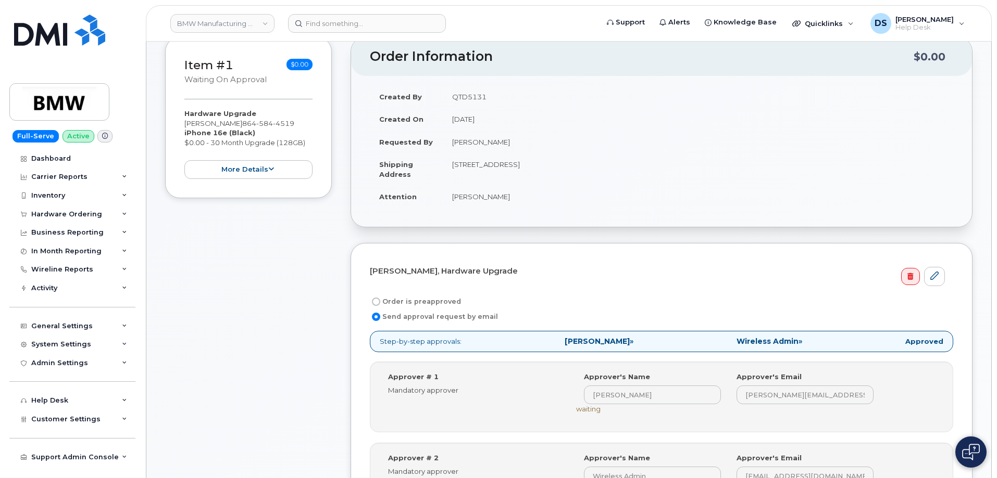
scroll to position [417, 0]
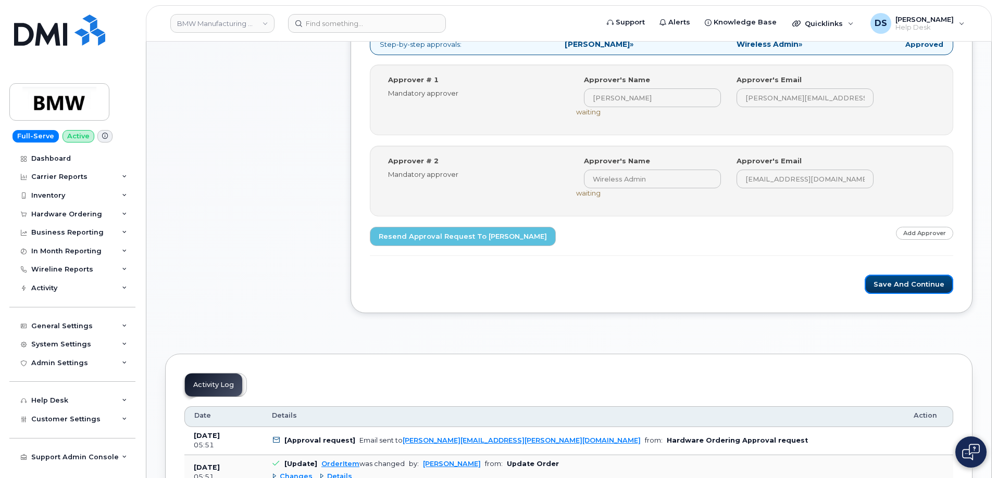
drag, startPoint x: 900, startPoint y: 282, endPoint x: 858, endPoint y: 279, distance: 41.8
click at [900, 282] on button "Save and Continue" at bounding box center [908, 284] width 89 height 19
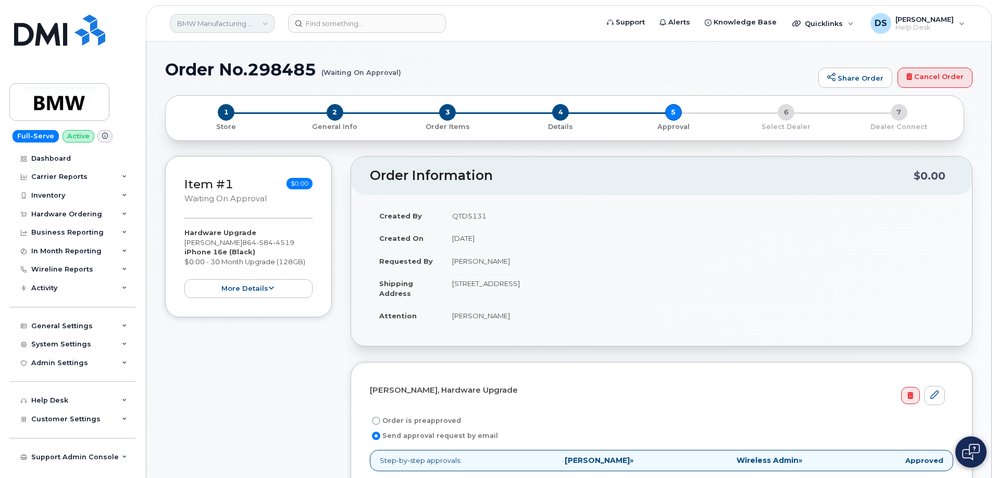
click at [270, 20] on link "BMW Manufacturing Co LLC" at bounding box center [222, 23] width 104 height 19
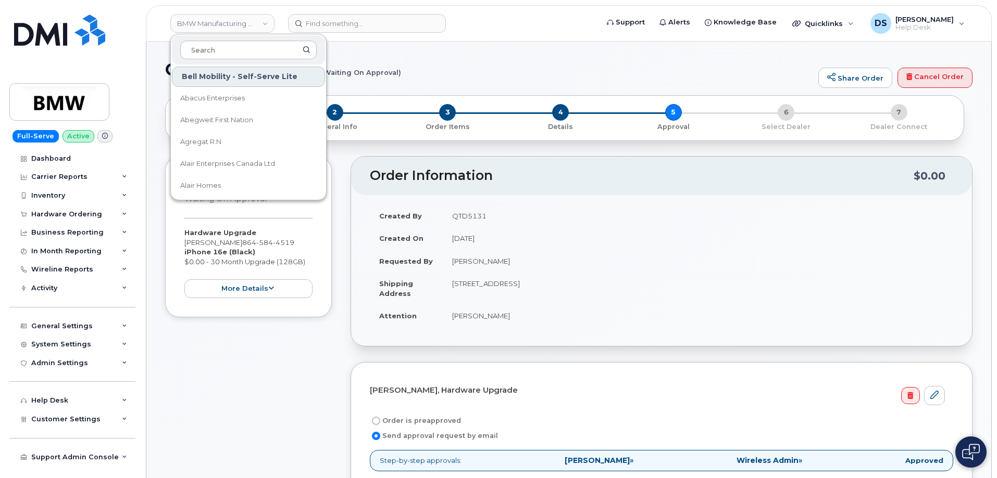
drag, startPoint x: 226, startPoint y: 46, endPoint x: 109, endPoint y: 1, distance: 125.6
click at [232, 44] on input at bounding box center [248, 50] width 136 height 19
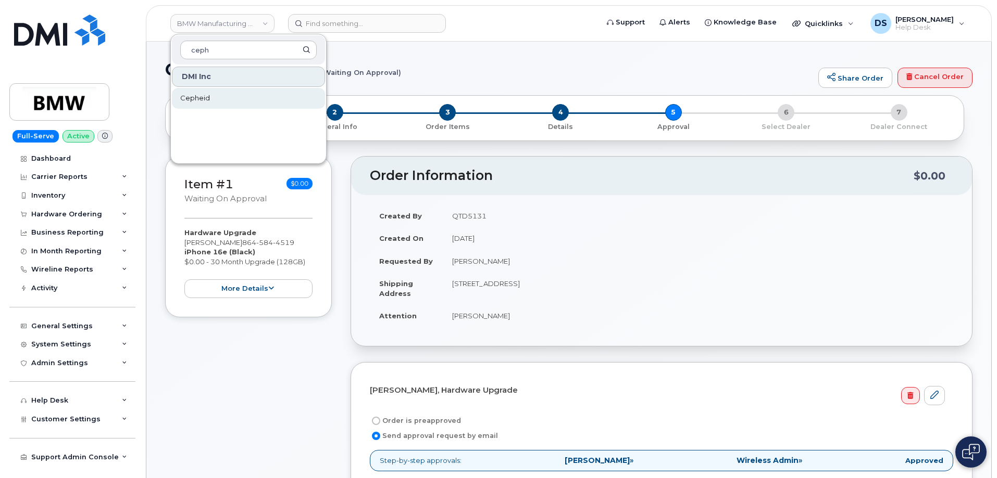
type input "ceph"
click at [213, 95] on link "Cepheid" at bounding box center [248, 98] width 153 height 21
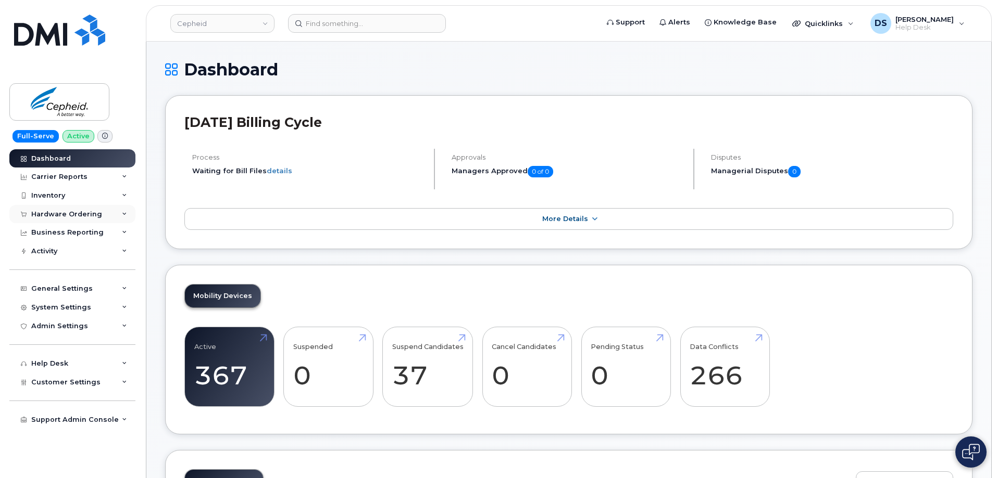
click at [121, 213] on div "Hardware Ordering" at bounding box center [72, 214] width 126 height 19
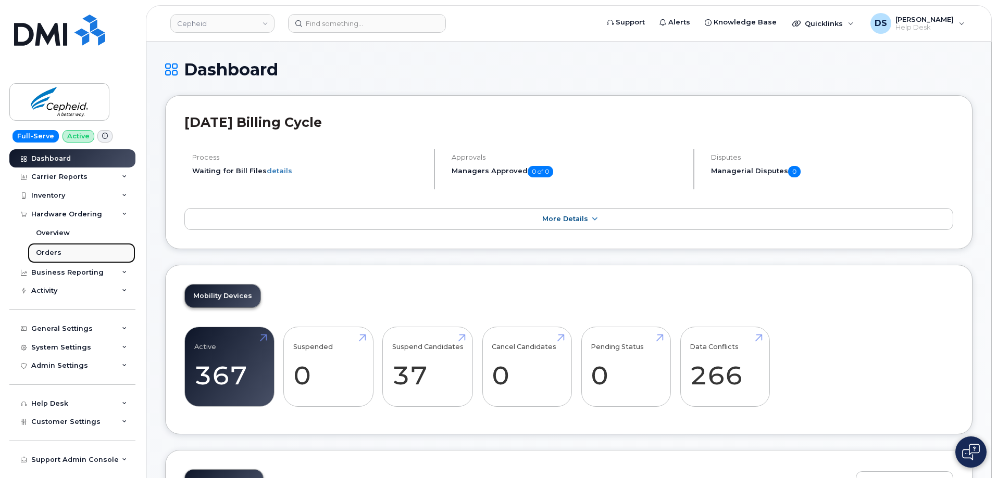
click at [54, 249] on div "Orders" at bounding box center [49, 252] width 26 height 9
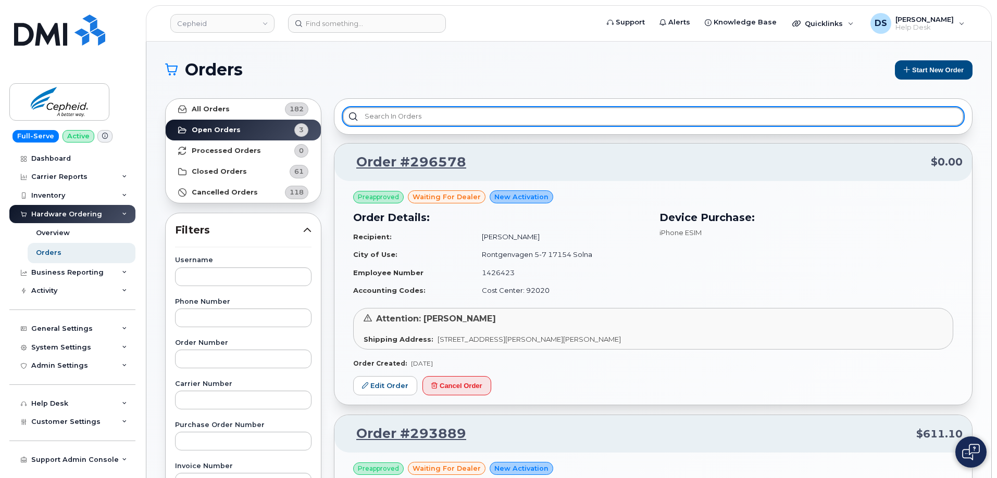
click at [409, 116] on input "text" at bounding box center [653, 116] width 621 height 19
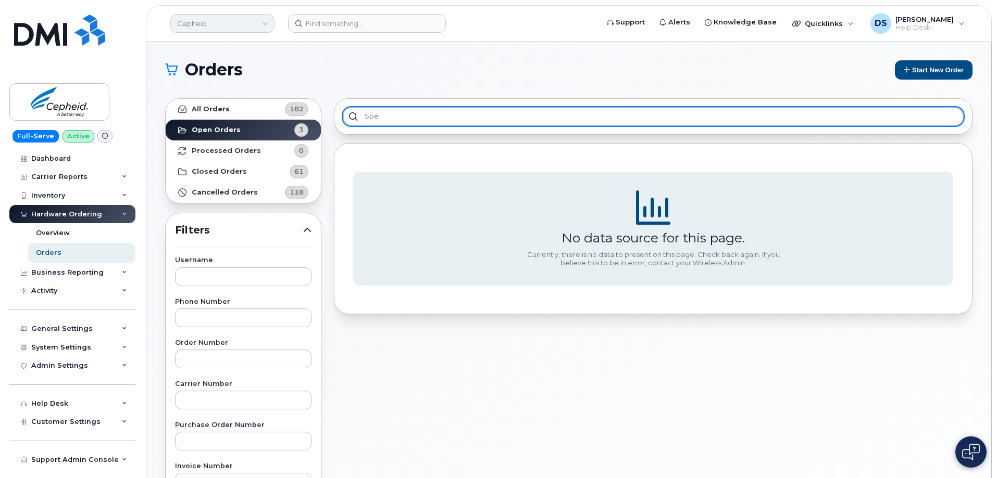
type input "spe"
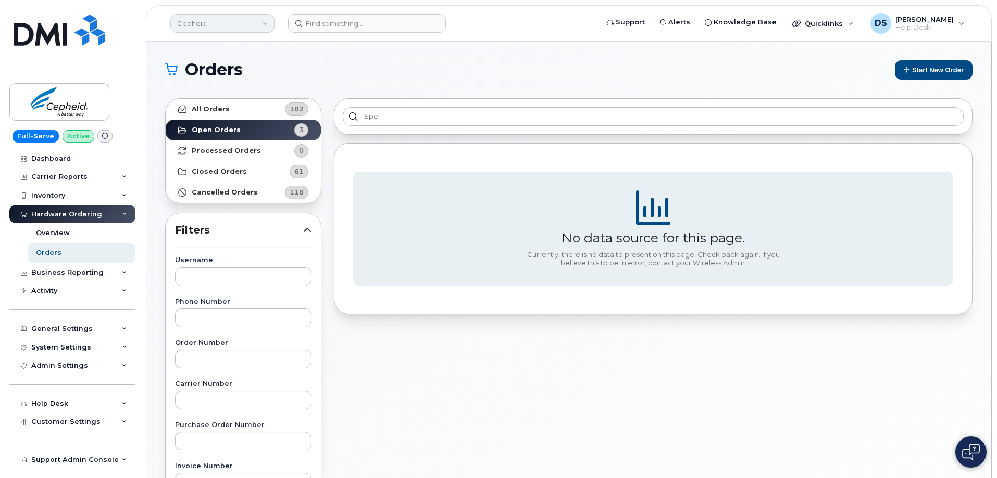
click at [234, 21] on link "Cepheid" at bounding box center [222, 23] width 104 height 19
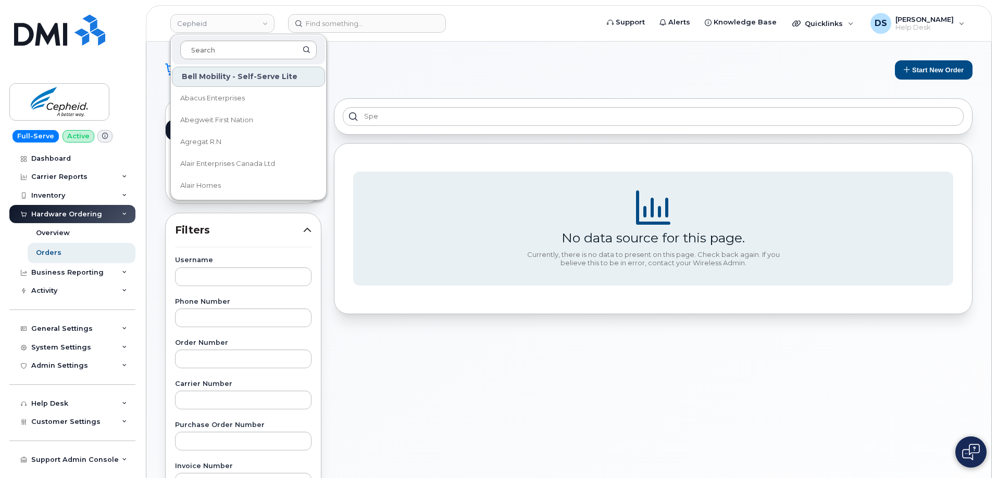
drag, startPoint x: 213, startPoint y: 49, endPoint x: 221, endPoint y: 42, distance: 10.7
click at [217, 45] on input at bounding box center [248, 50] width 136 height 19
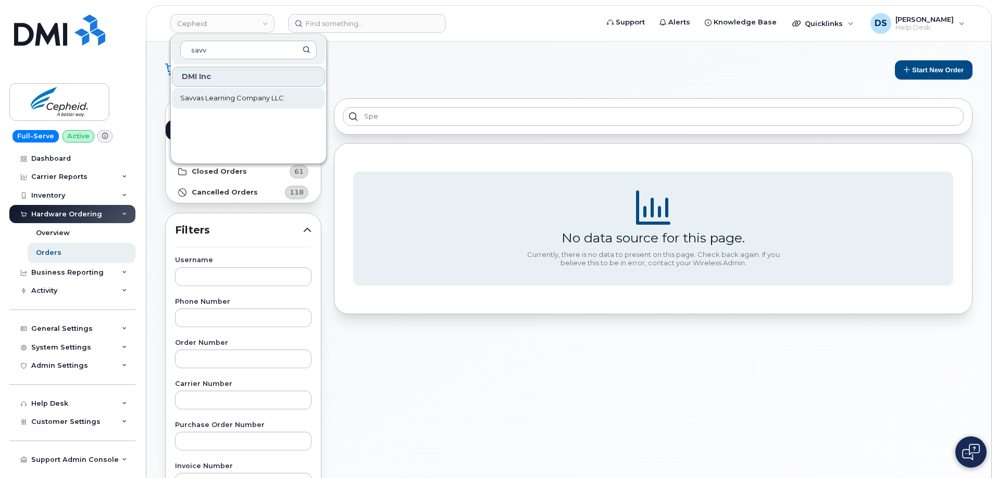
type input "savv"
click at [211, 99] on span "Savvas Learning Company LLC" at bounding box center [232, 98] width 104 height 10
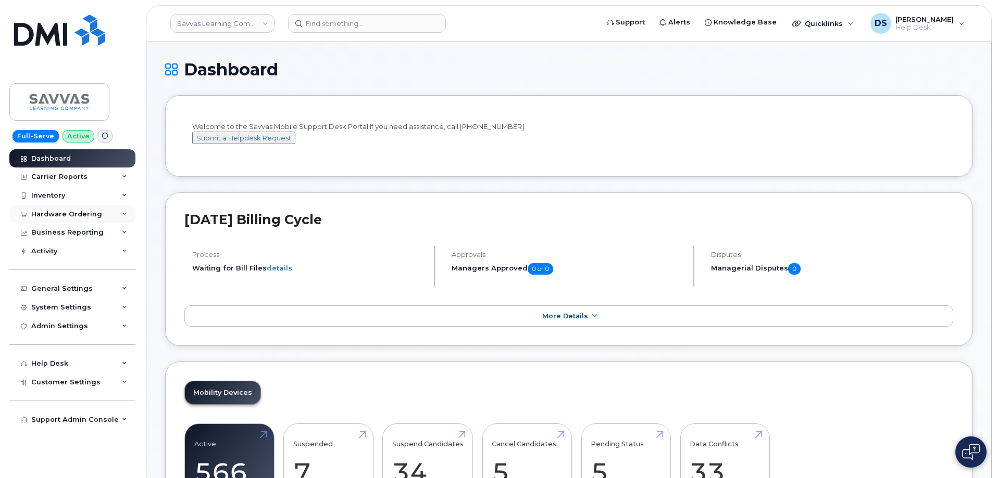
click at [125, 210] on div "Hardware Ordering" at bounding box center [72, 214] width 126 height 19
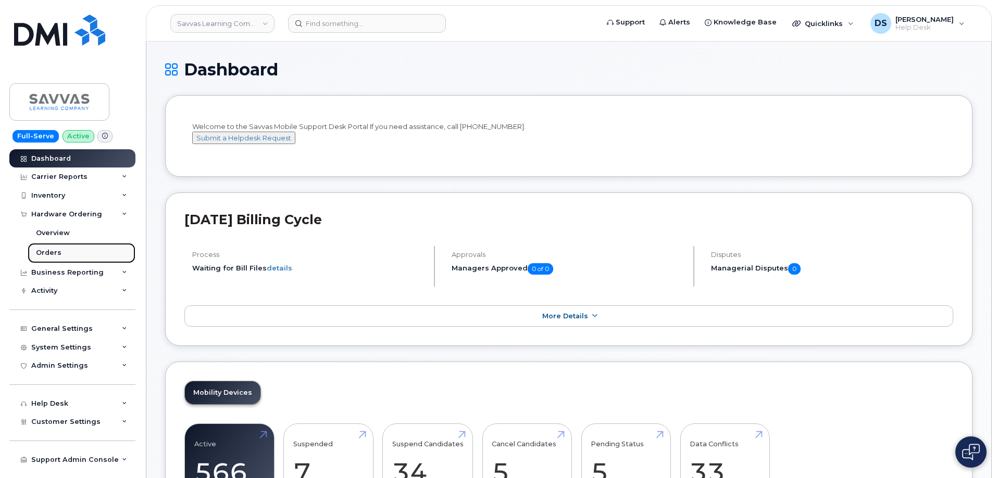
click at [57, 248] on div "Orders" at bounding box center [49, 252] width 26 height 9
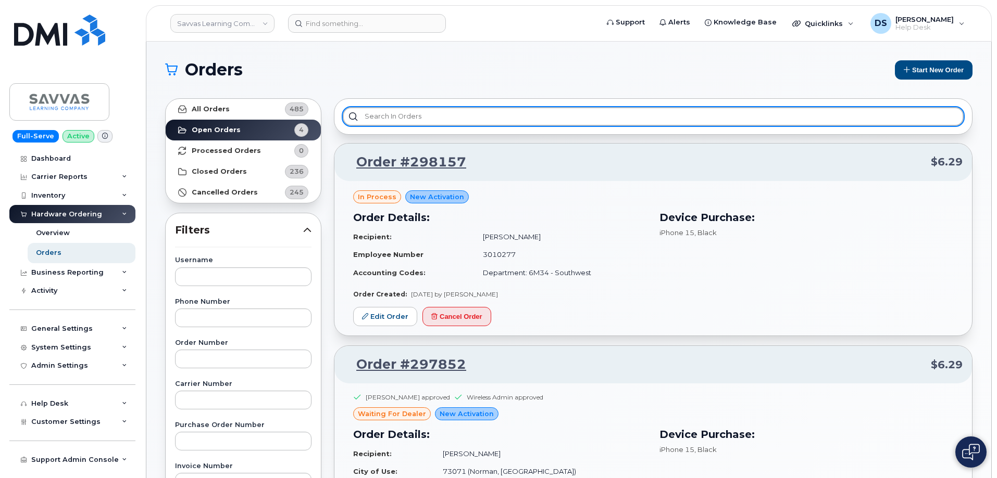
drag, startPoint x: 447, startPoint y: 110, endPoint x: 470, endPoint y: 115, distance: 24.0
click at [456, 109] on input "text" at bounding box center [653, 116] width 621 height 19
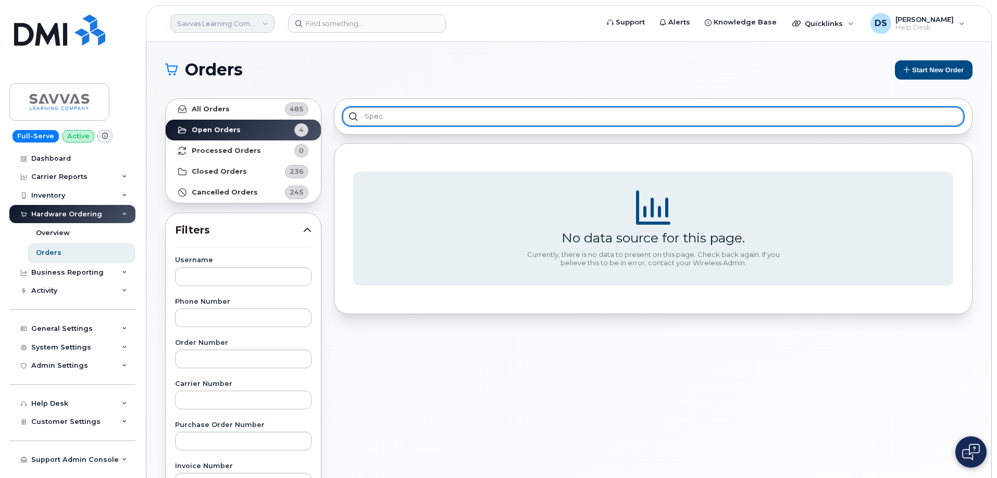
type input "spec"
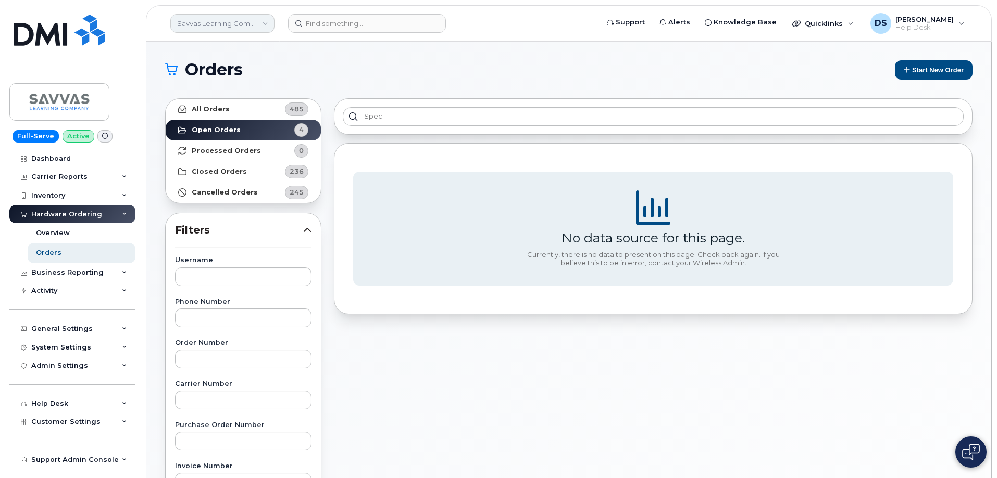
click at [267, 23] on link "Savvas Learning Company LLC" at bounding box center [222, 23] width 104 height 19
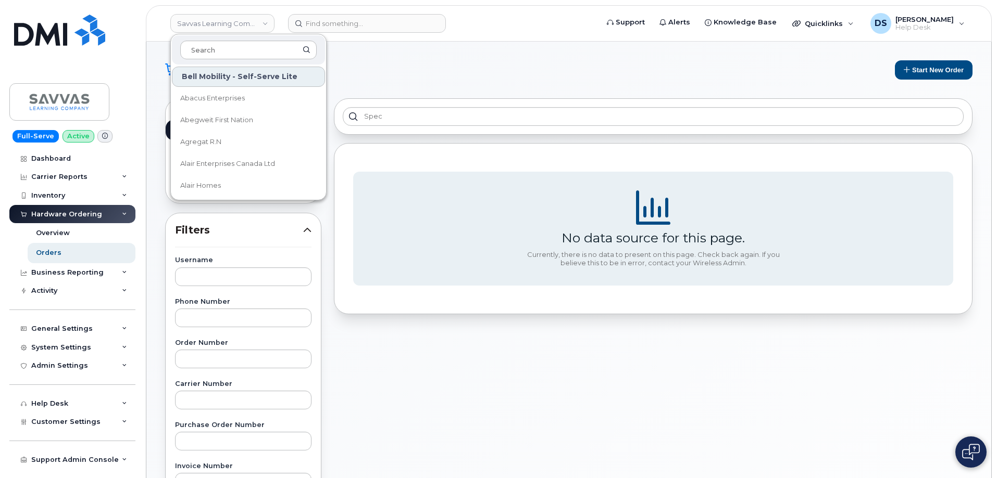
drag, startPoint x: 236, startPoint y: 51, endPoint x: 257, endPoint y: 34, distance: 25.9
click at [243, 42] on input at bounding box center [248, 50] width 136 height 19
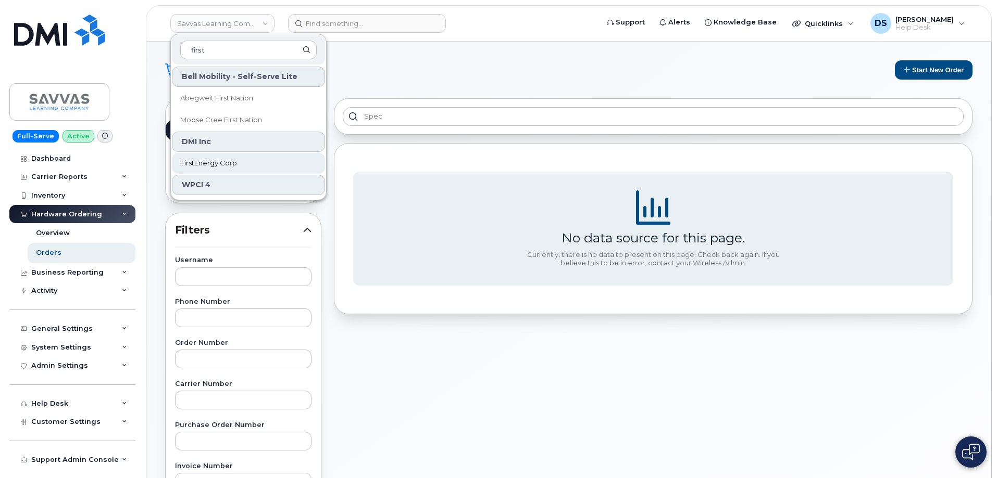
type input "first"
click at [228, 163] on span "FirstEnergy Corp" at bounding box center [208, 163] width 57 height 10
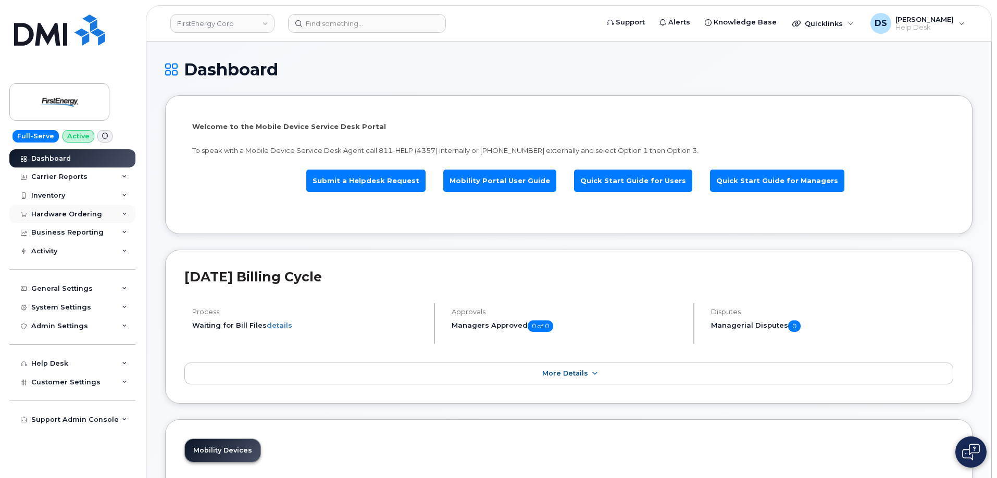
click at [124, 214] on icon at bounding box center [124, 214] width 5 height 5
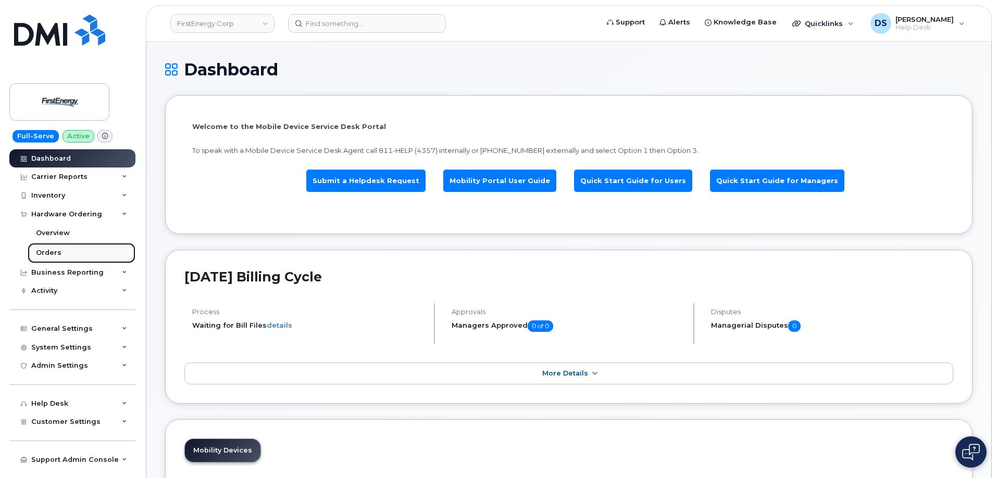
click at [60, 249] on link "Orders" at bounding box center [82, 253] width 108 height 20
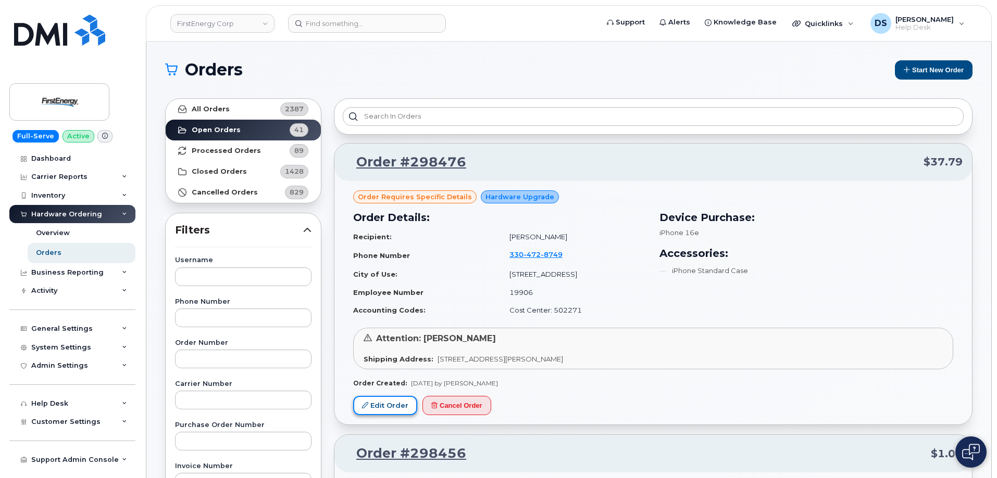
click at [379, 402] on link "Edit Order" at bounding box center [385, 405] width 64 height 19
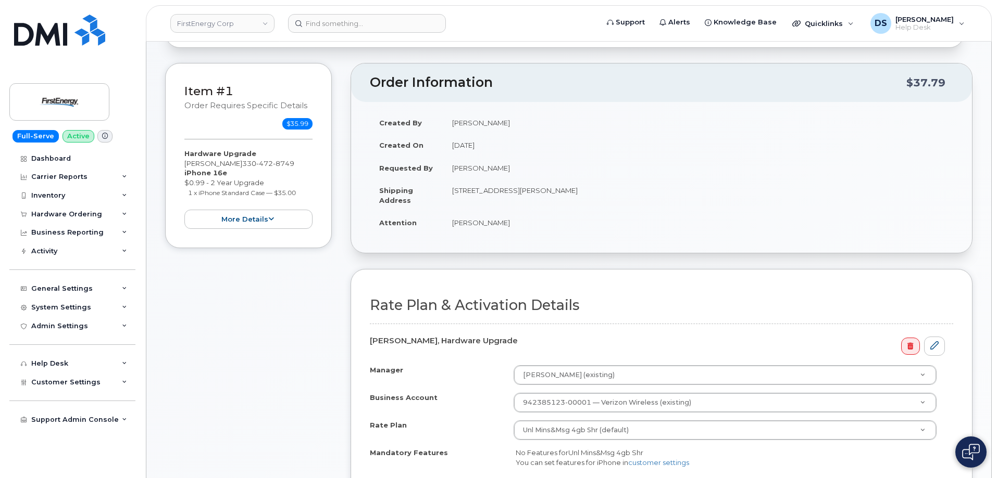
scroll to position [208, 0]
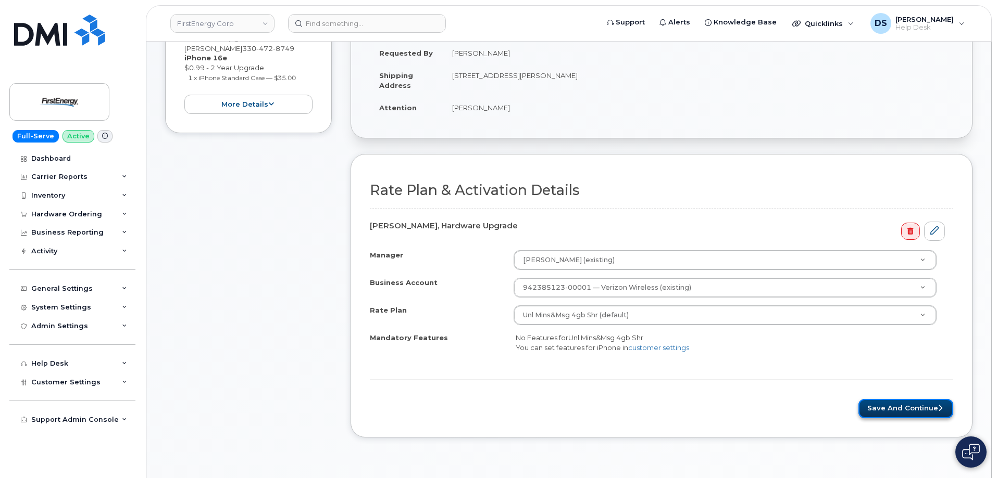
click at [893, 410] on button "Save and Continue" at bounding box center [905, 408] width 95 height 19
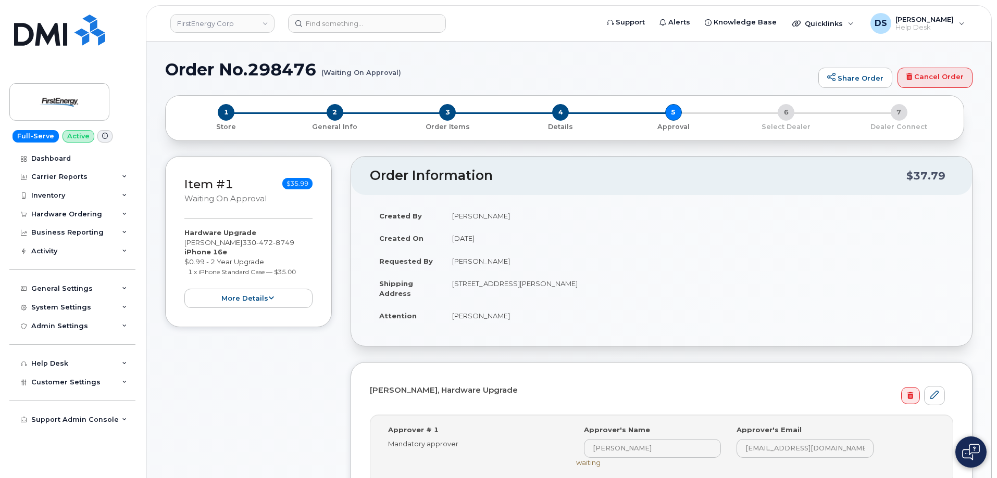
click at [218, 398] on div "Item #1 Waiting On Approval $35.99 Hardware Upgrade [PERSON_NAME] [PHONE_NUMBER…" at bounding box center [248, 372] width 167 height 433
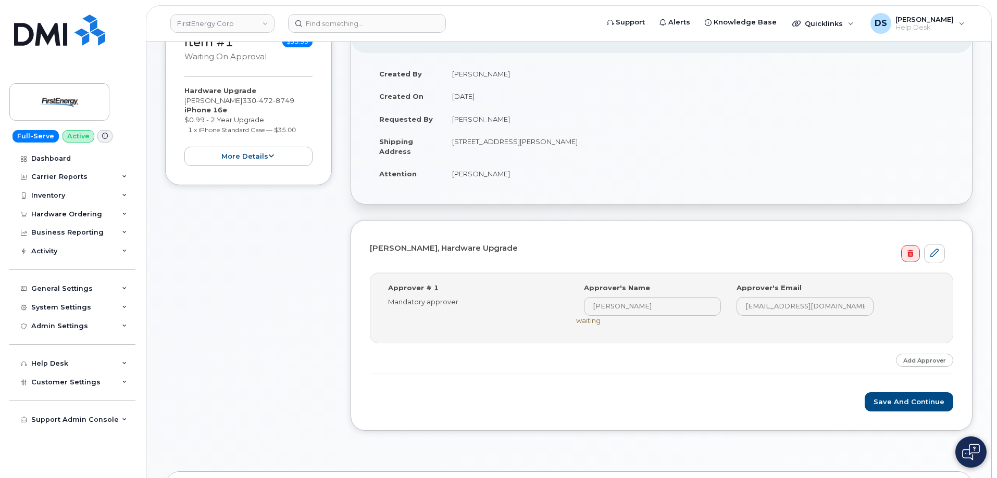
scroll to position [312, 0]
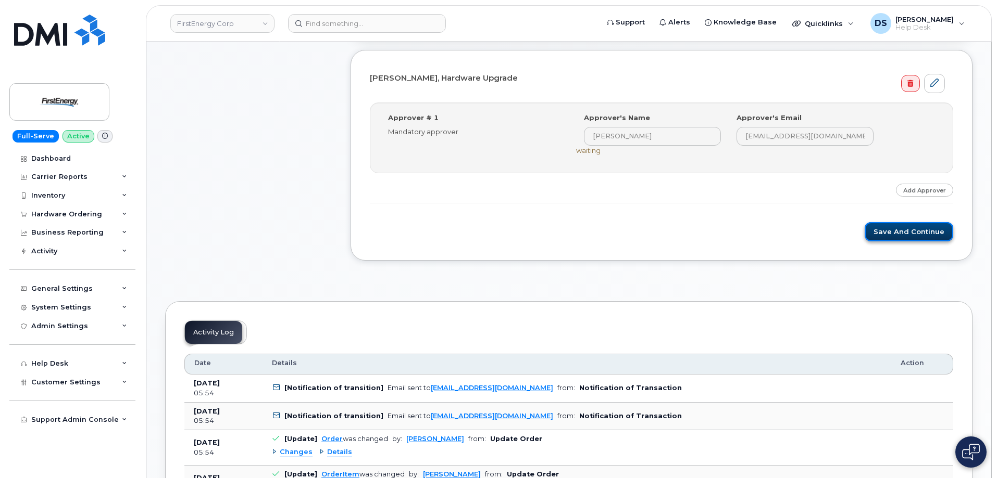
click at [892, 230] on button "Save and Continue" at bounding box center [908, 231] width 89 height 19
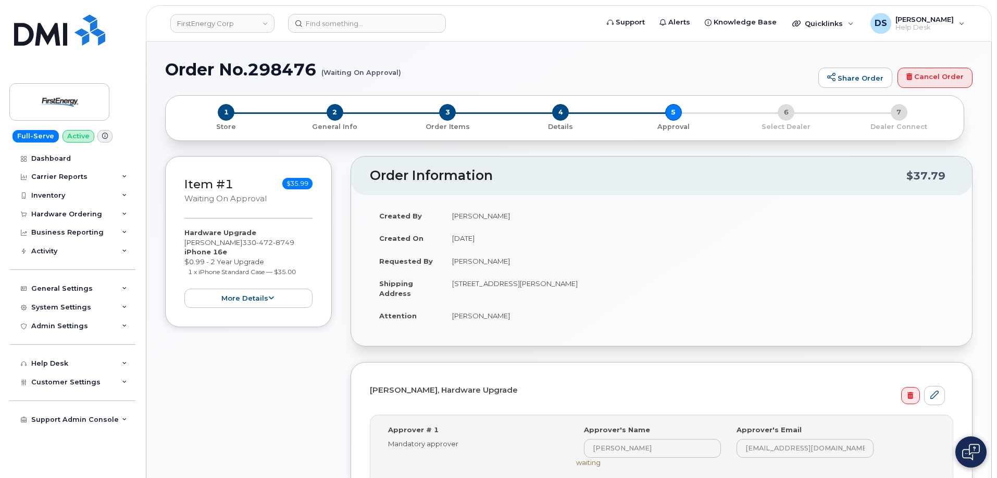
click at [256, 412] on div "Item #1 Waiting On Approval $35.99 Hardware Upgrade Joseph J Loboda 330 472 874…" at bounding box center [248, 377] width 167 height 443
click at [120, 211] on div "Hardware Ordering" at bounding box center [72, 214] width 126 height 19
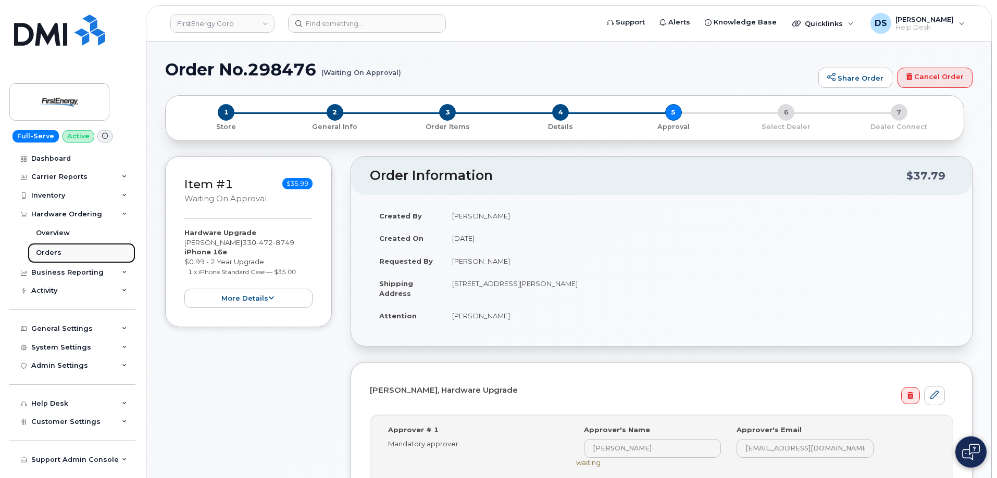
click at [60, 248] on link "Orders" at bounding box center [82, 253] width 108 height 20
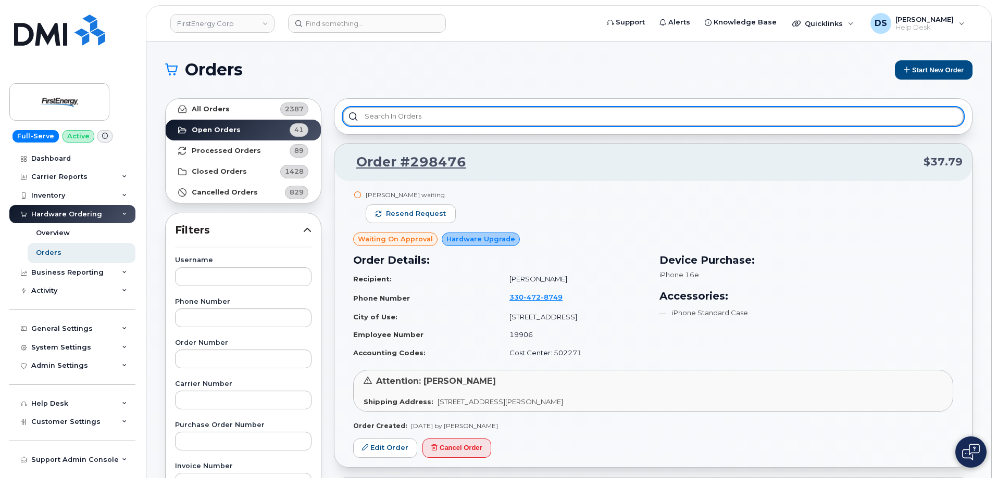
drag, startPoint x: 413, startPoint y: 114, endPoint x: 430, endPoint y: 135, distance: 27.0
click at [417, 114] on input "text" at bounding box center [653, 116] width 621 height 19
type input "spec"
